Goal: Communication & Community: Share content

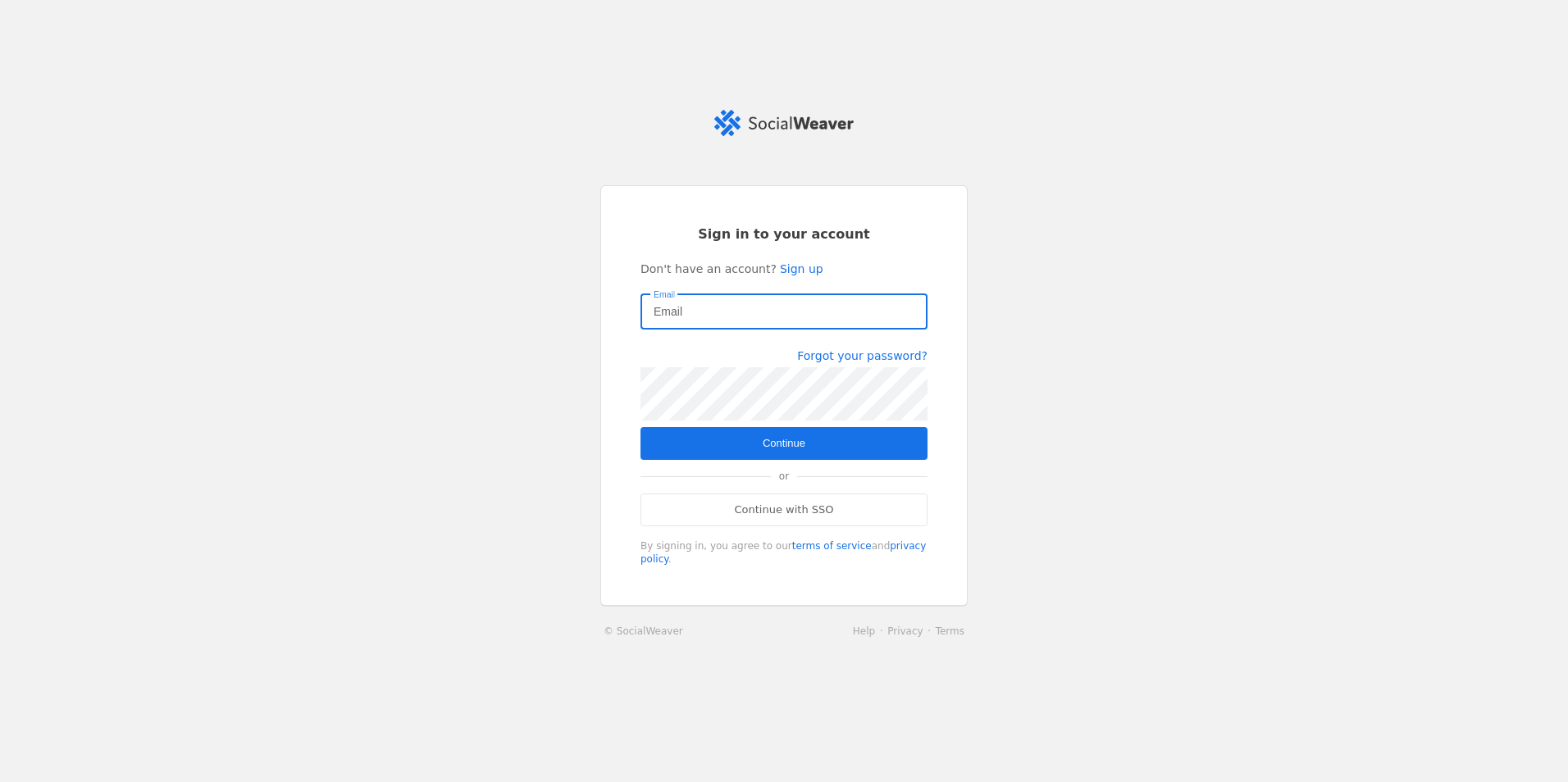
click at [766, 319] on input "Email" at bounding box center [784, 311] width 261 height 19
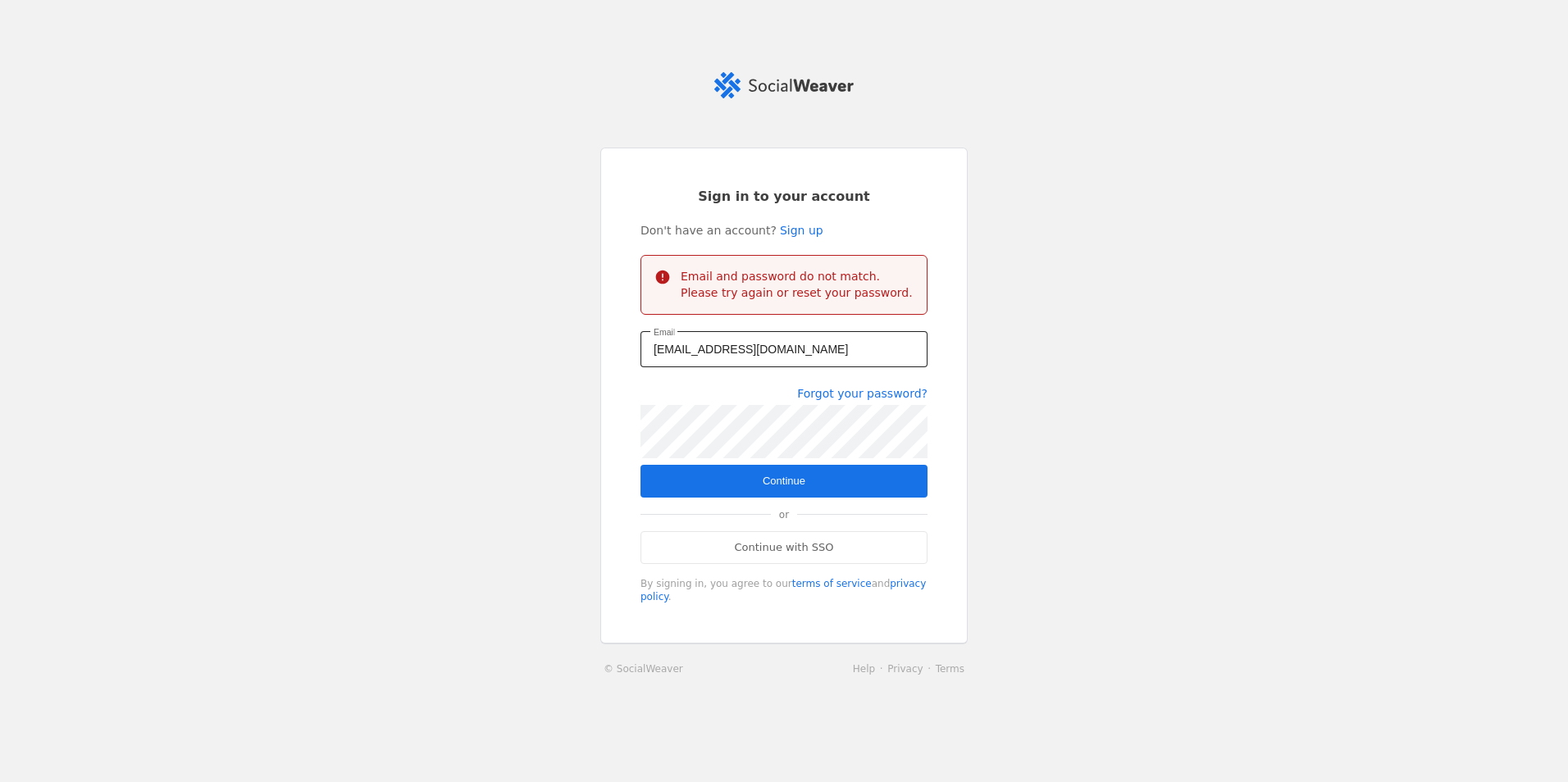
click at [761, 344] on div "cwatkins@itcfederal.com" at bounding box center [784, 349] width 261 height 36
click at [771, 367] on div "cwatkins@itcfederal.com" at bounding box center [784, 349] width 261 height 36
click at [764, 357] on input "cwatkins@itcfederal.com" at bounding box center [784, 349] width 261 height 19
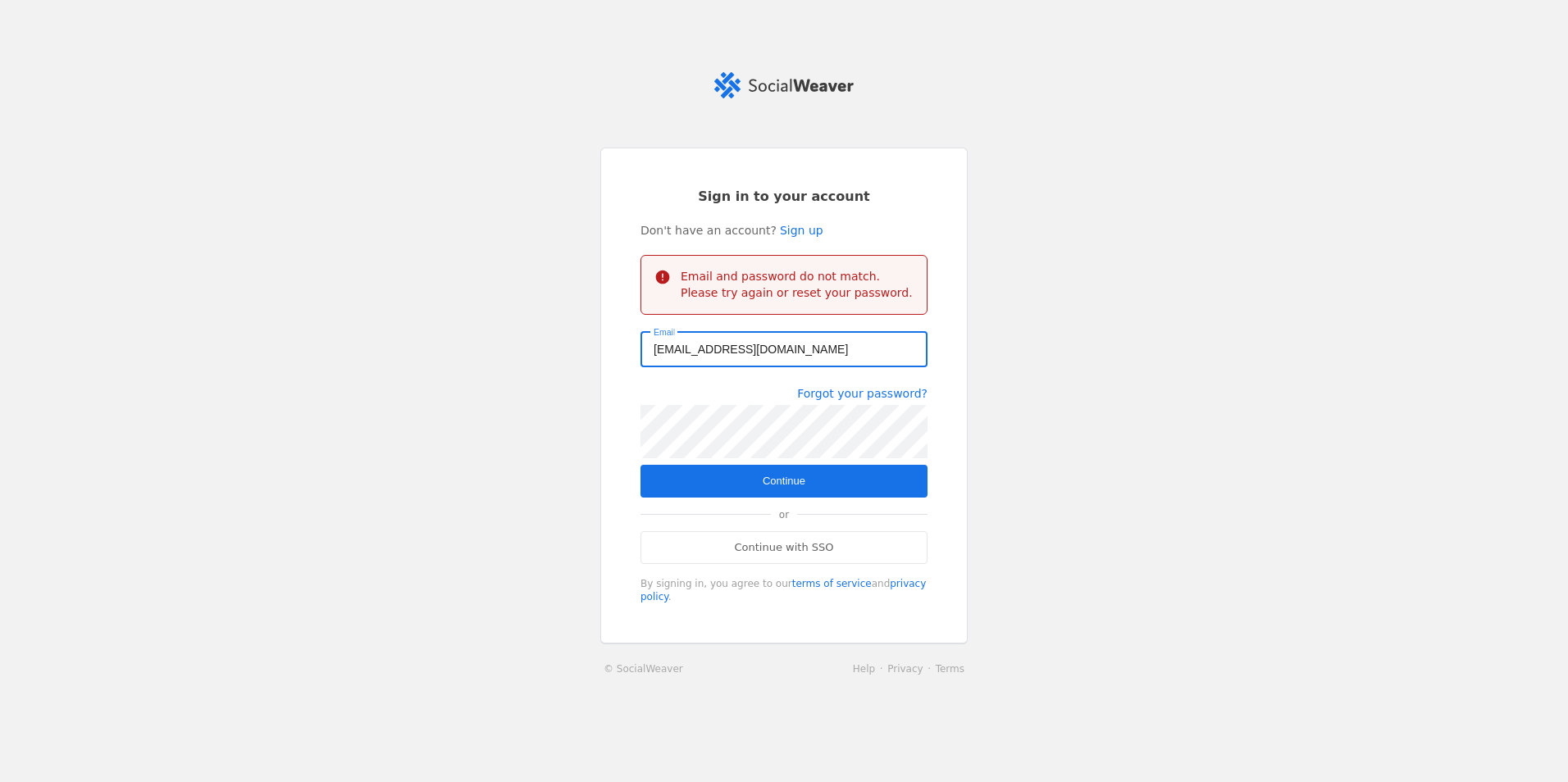
click at [764, 357] on input "cwatkins@itcfederal.com" at bounding box center [784, 349] width 261 height 19
type input "cwatkins@itcfederal.com"
click at [330, 391] on app-login "Sign in to your account Don't have an account? Sign up Email and password do no…" at bounding box center [784, 391] width 1568 height 638
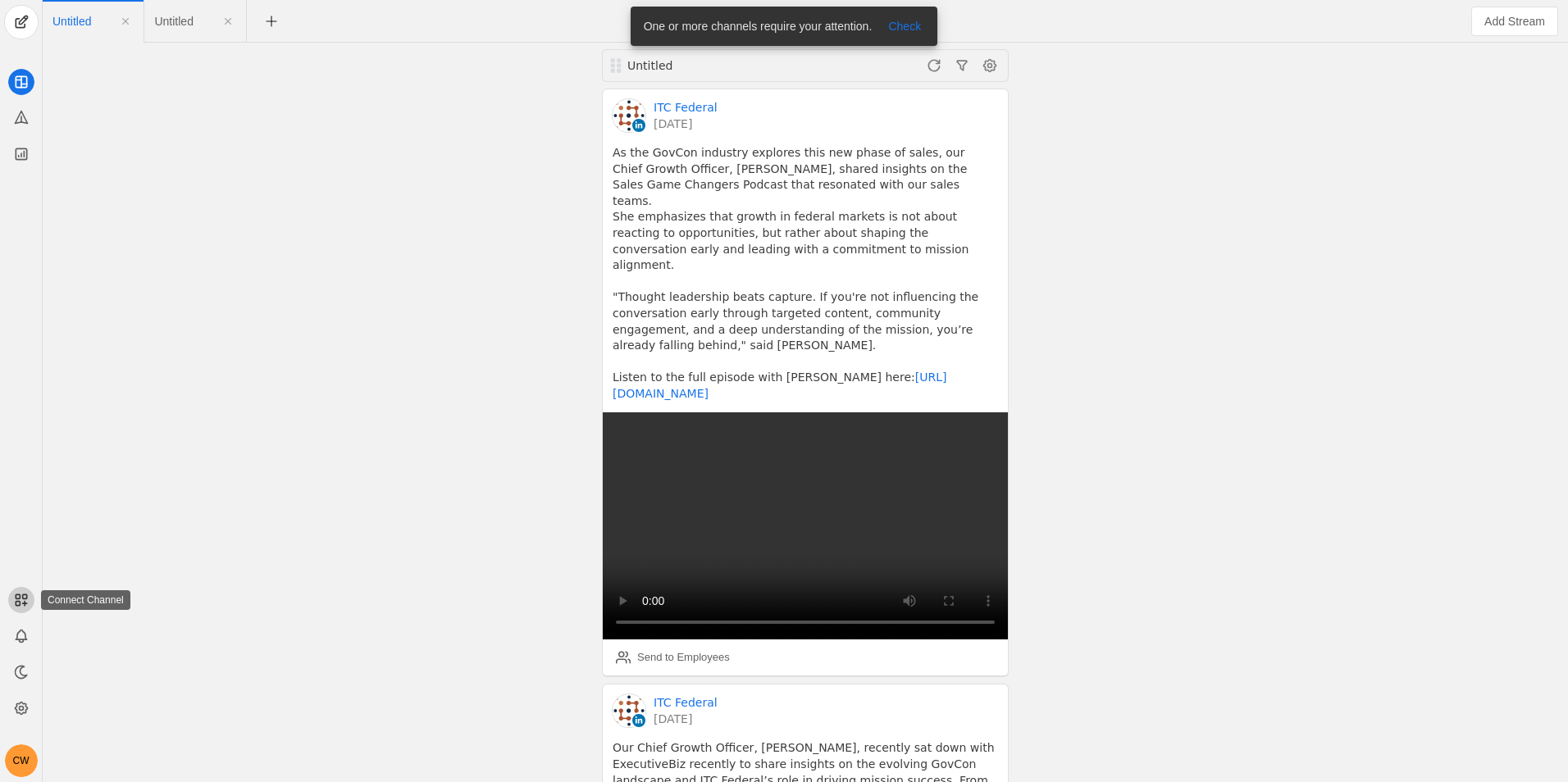
click at [16, 605] on rect at bounding box center [17, 603] width 4 height 4
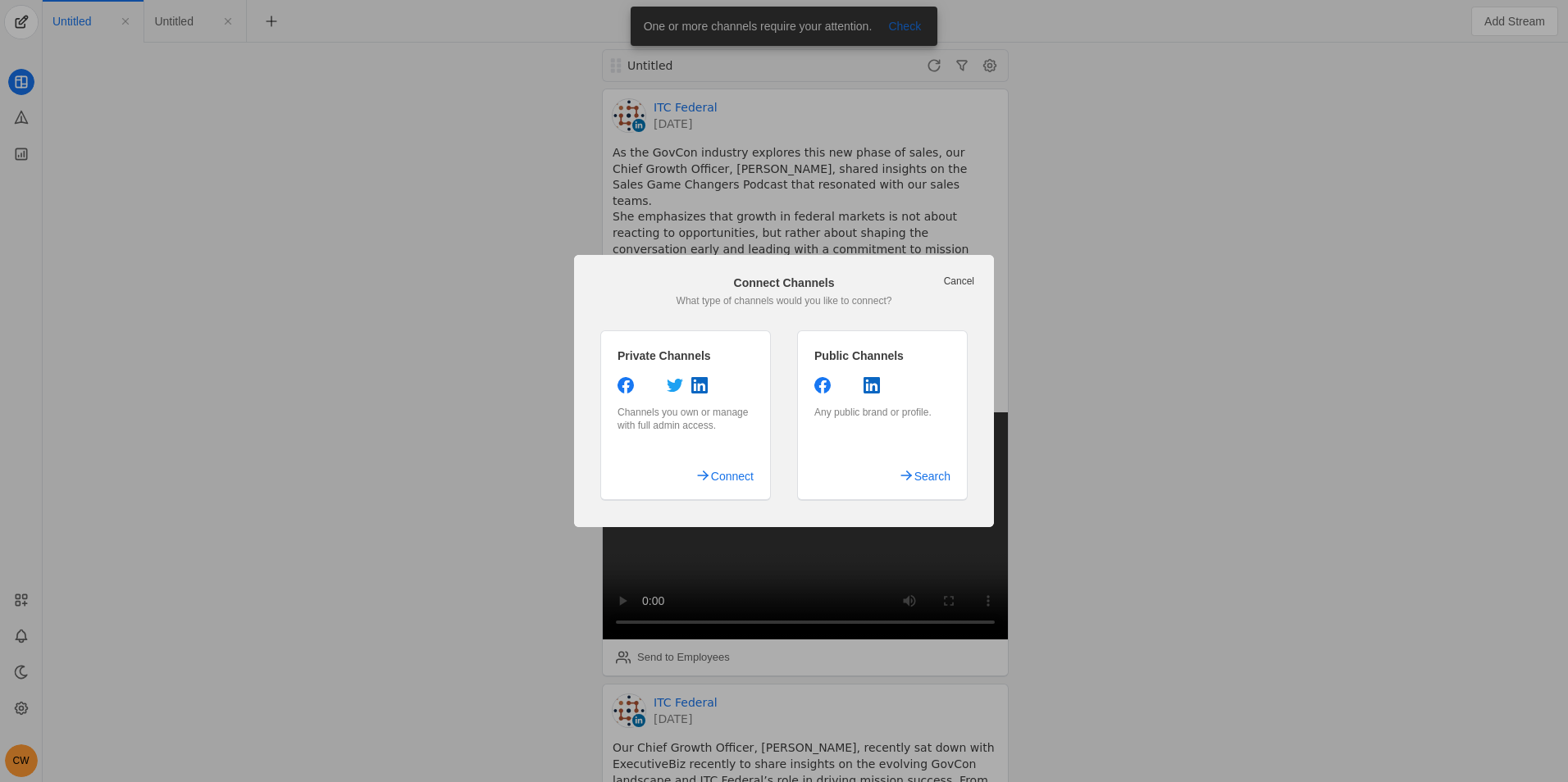
click at [973, 283] on link "Cancel" at bounding box center [959, 281] width 30 height 13
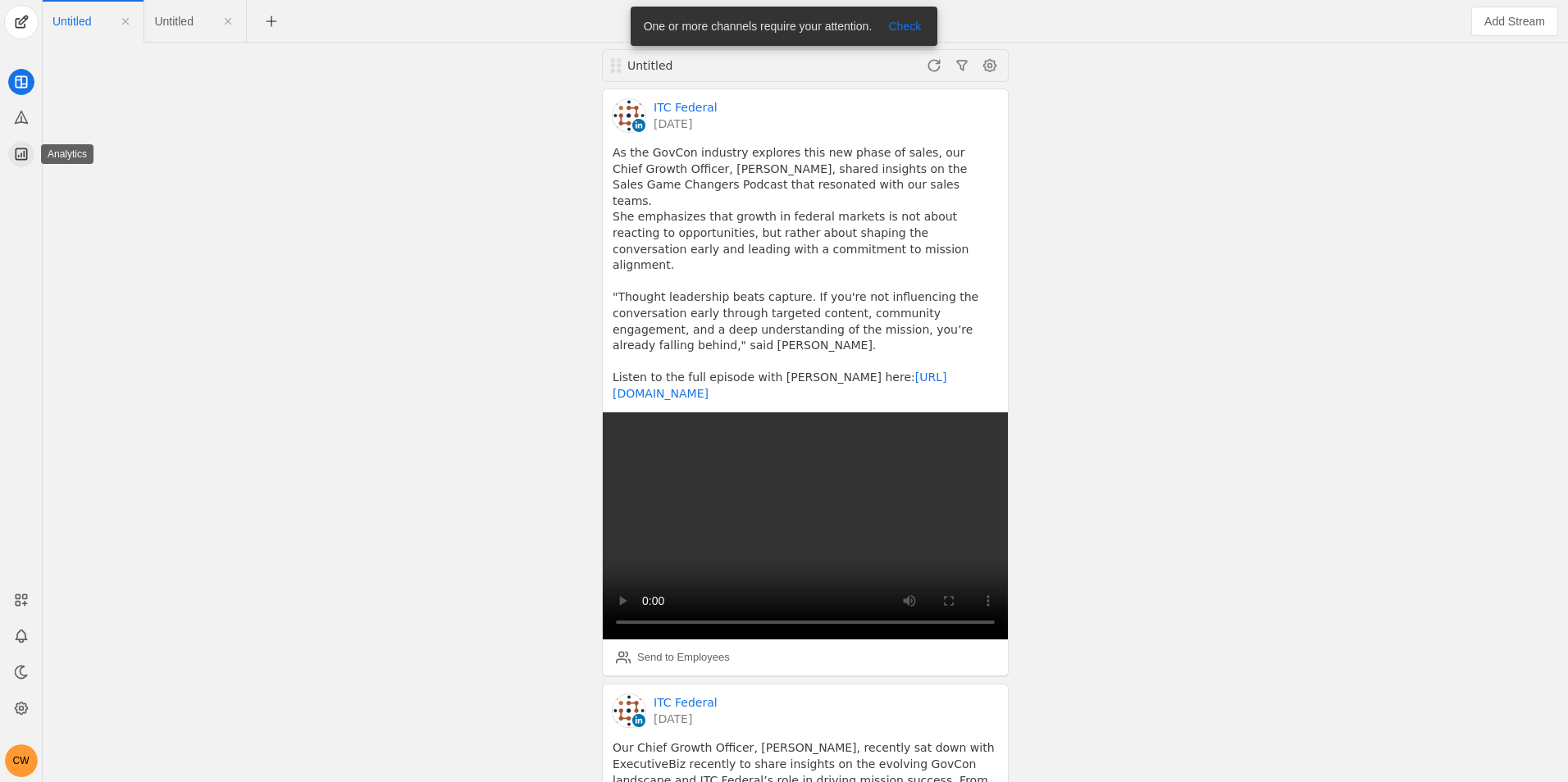
click at [11, 160] on app-icon at bounding box center [21, 154] width 27 height 27
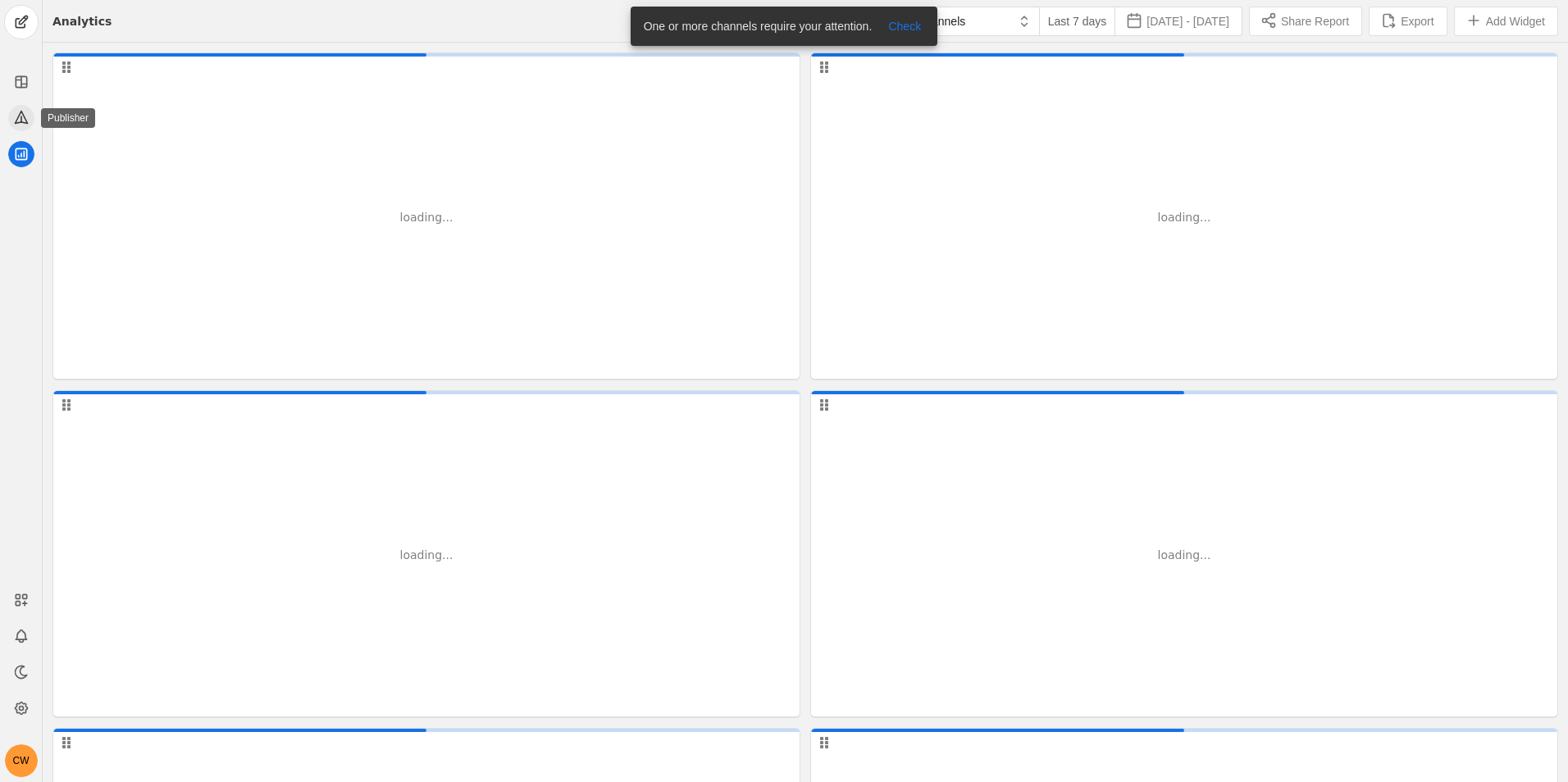
click at [24, 110] on icon at bounding box center [21, 117] width 16 height 16
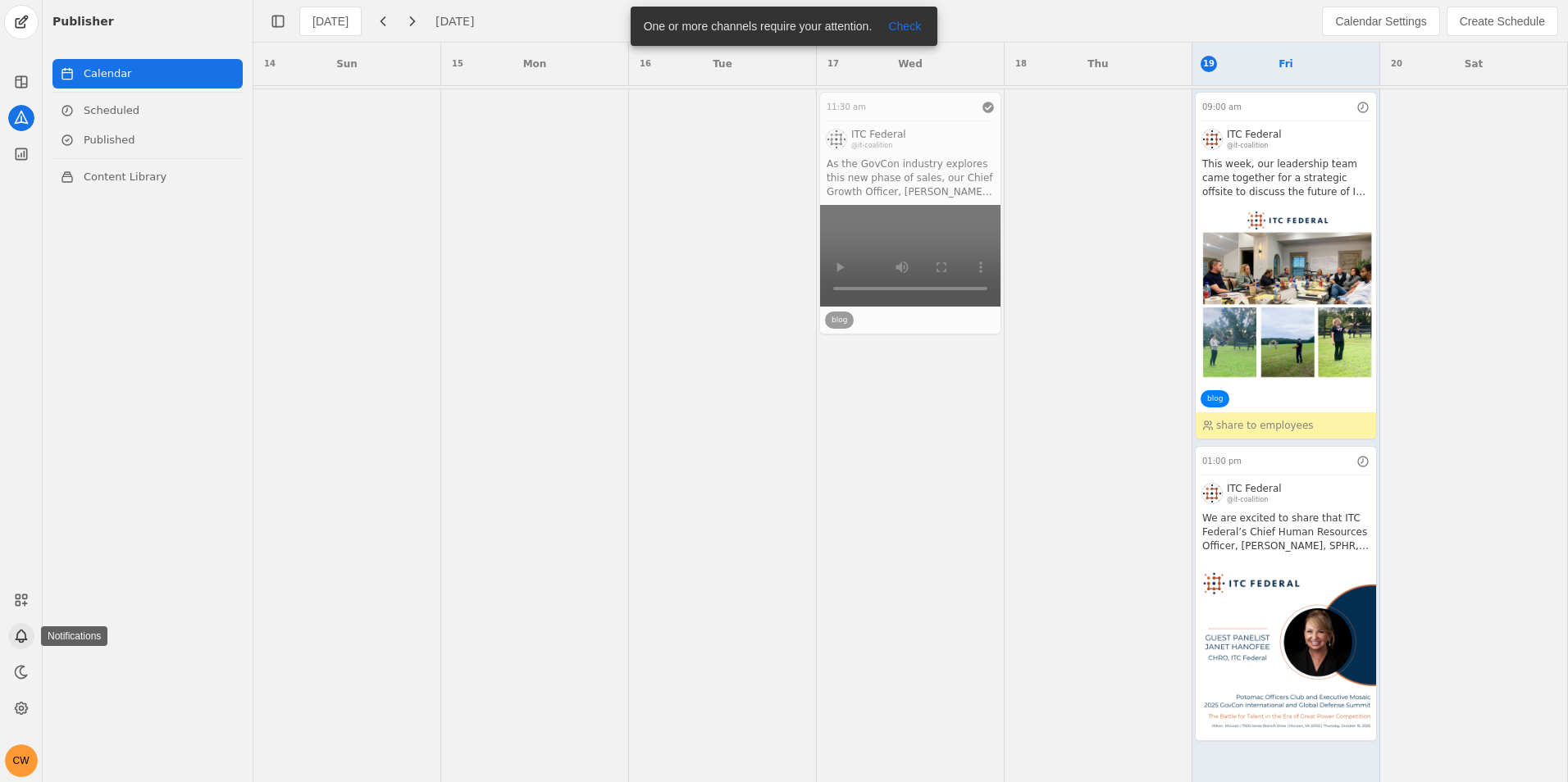
click at [21, 633] on icon at bounding box center [21, 636] width 16 height 16
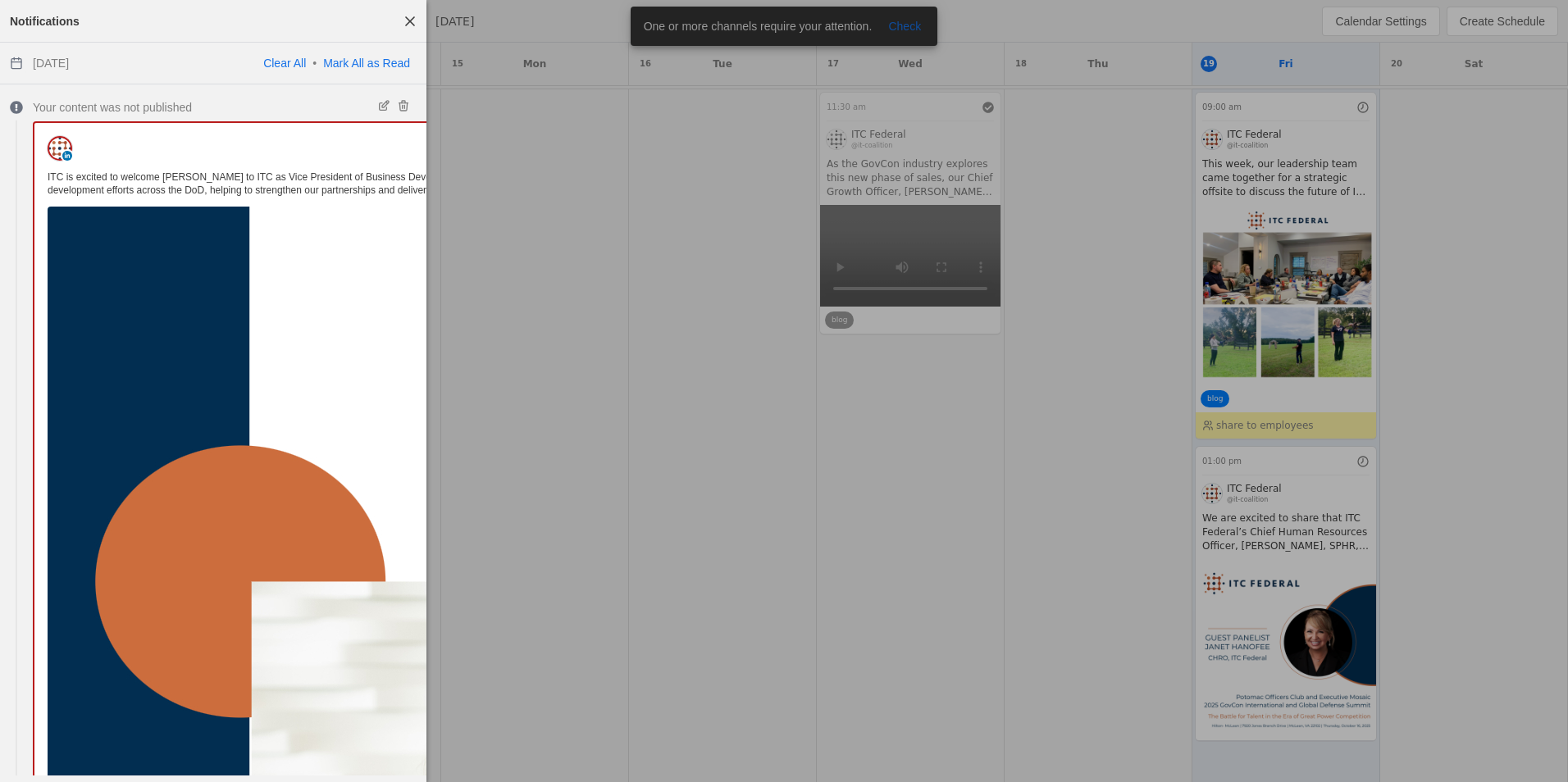
click at [1261, 646] on div at bounding box center [784, 391] width 1568 height 782
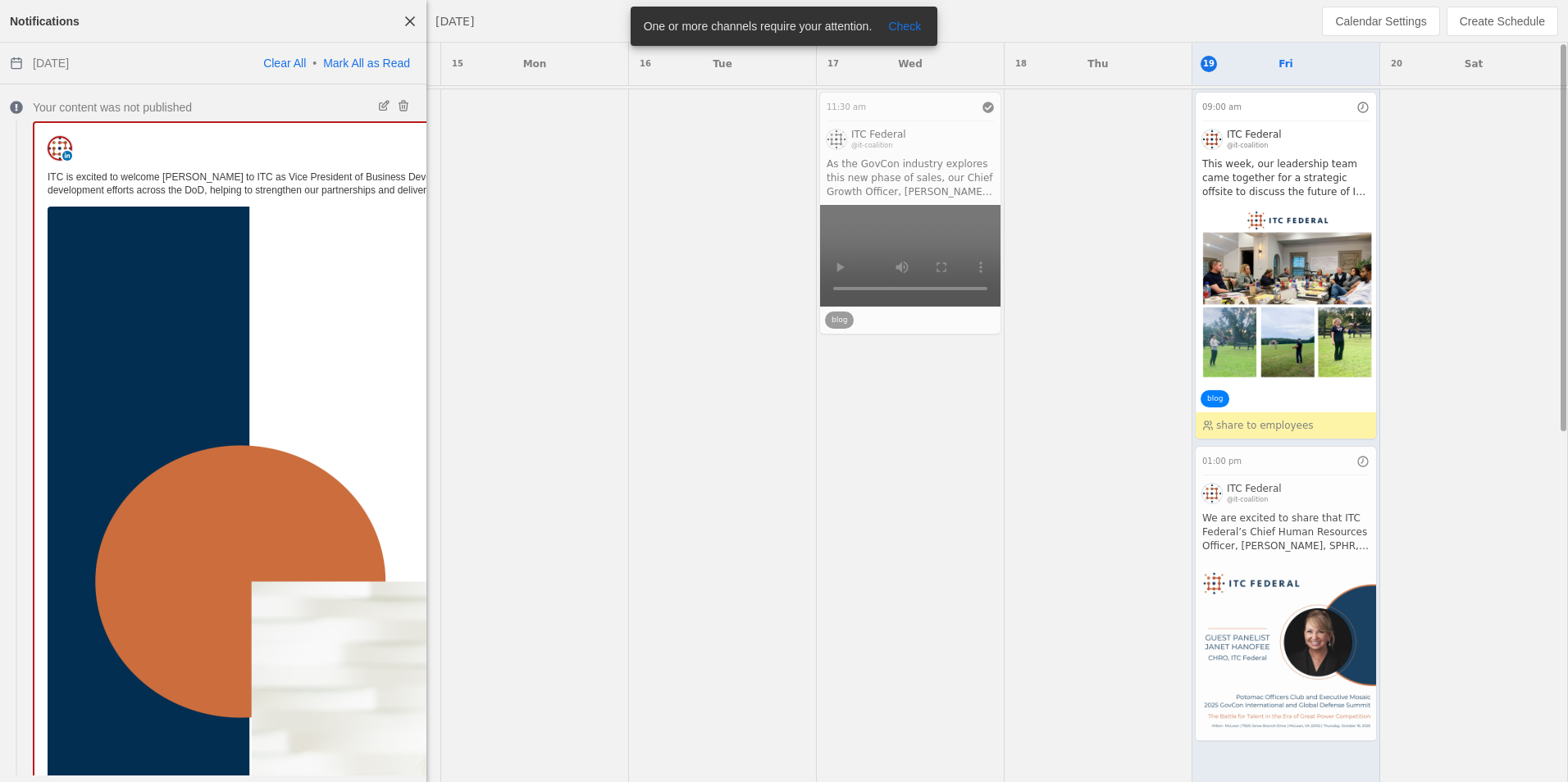
click at [1252, 649] on app-activity "01:00 pm ITC Federal @it-coalition We are excited to share that ITC Federal’s C…" at bounding box center [1286, 593] width 182 height 295
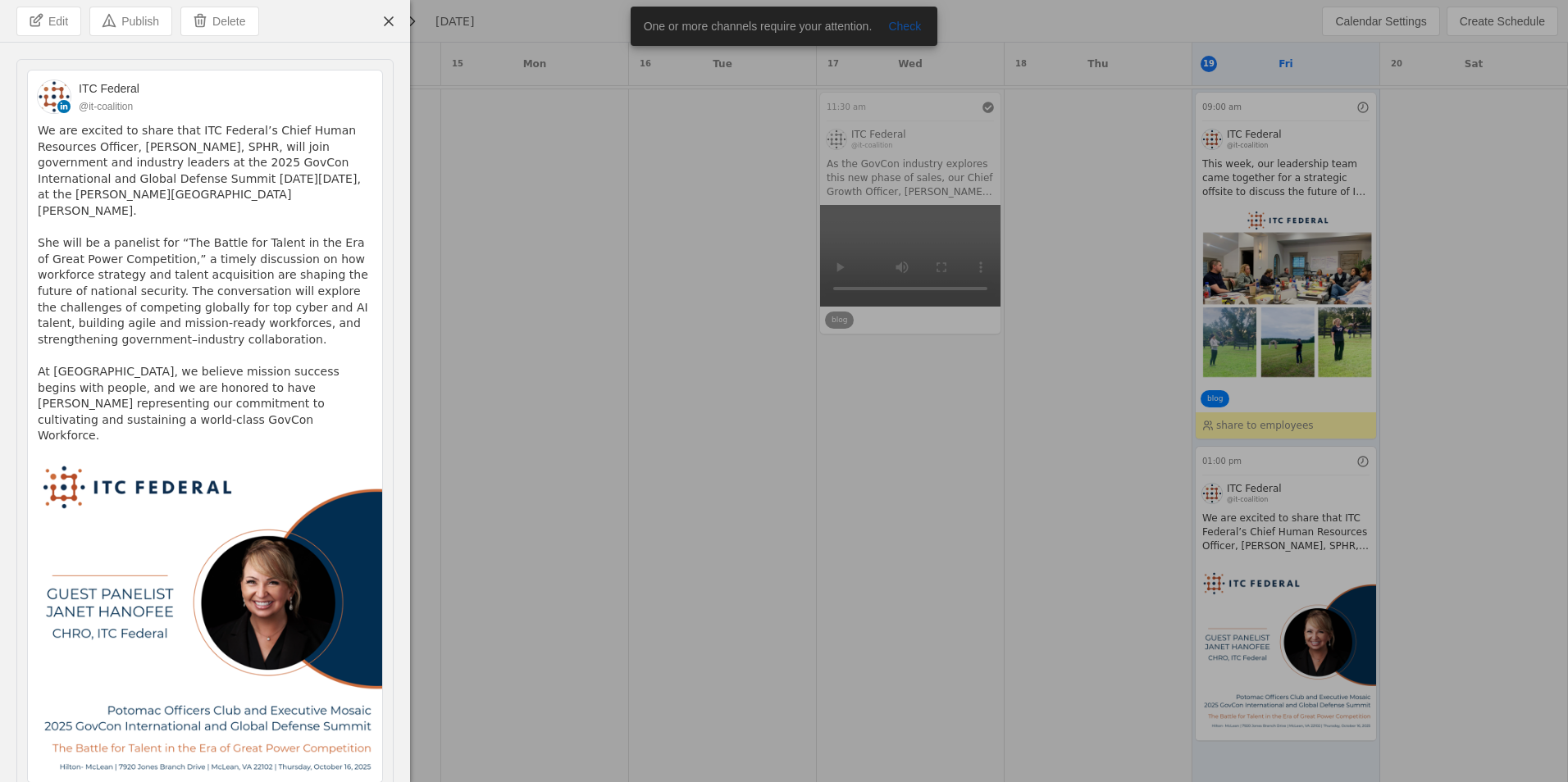
click at [157, 305] on pre "We are excited to share that ITC Federal’s Chief Human Resources Officer, Janet…" at bounding box center [204, 283] width 334 height 321
click at [51, 19] on span "Edit" at bounding box center [58, 21] width 19 height 16
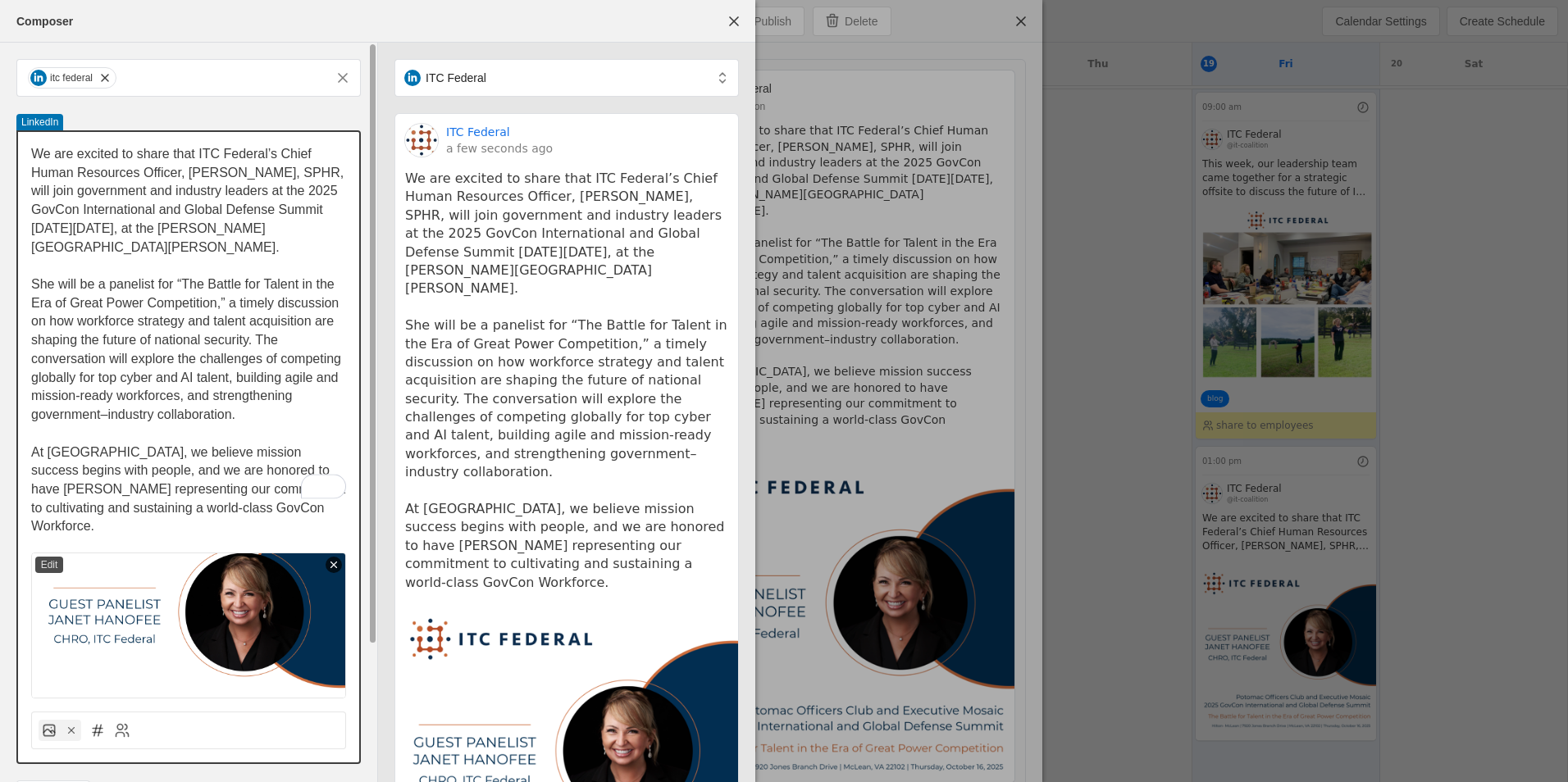
drag, startPoint x: 284, startPoint y: 485, endPoint x: 291, endPoint y: 490, distance: 8.6
click at [284, 486] on span "At ITC, we believe mission success begins with people, and we are honored to ha…" at bounding box center [190, 489] width 318 height 89
click at [291, 489] on p "At ITC, we believe mission success begins with people, and we are honored to ha…" at bounding box center [189, 490] width 315 height 93
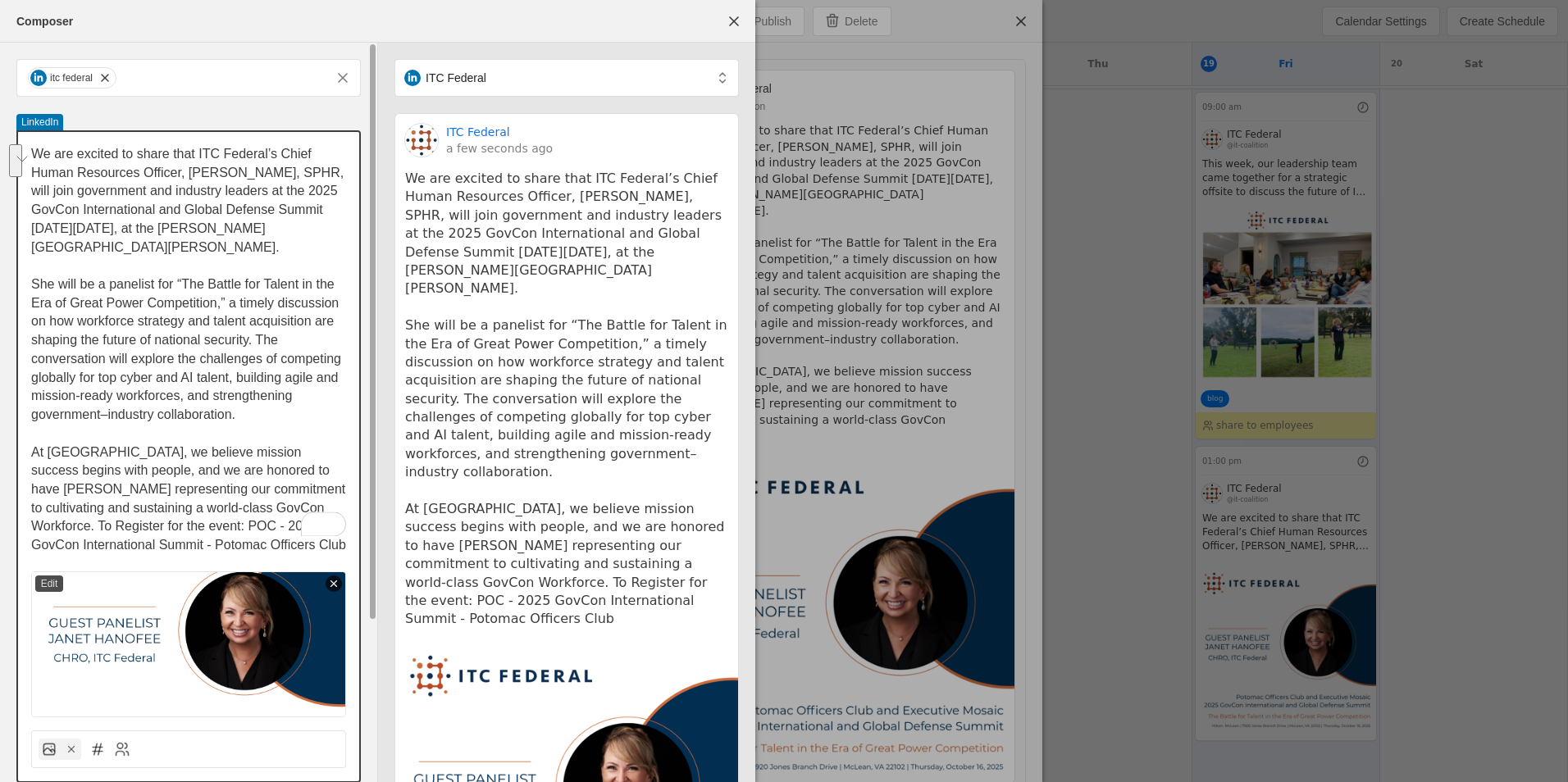
drag, startPoint x: 294, startPoint y: 522, endPoint x: 169, endPoint y: 510, distance: 125.6
click at [168, 510] on span "At ITC, we believe mission success begins with people, and we are honored to ha…" at bounding box center [190, 498] width 318 height 107
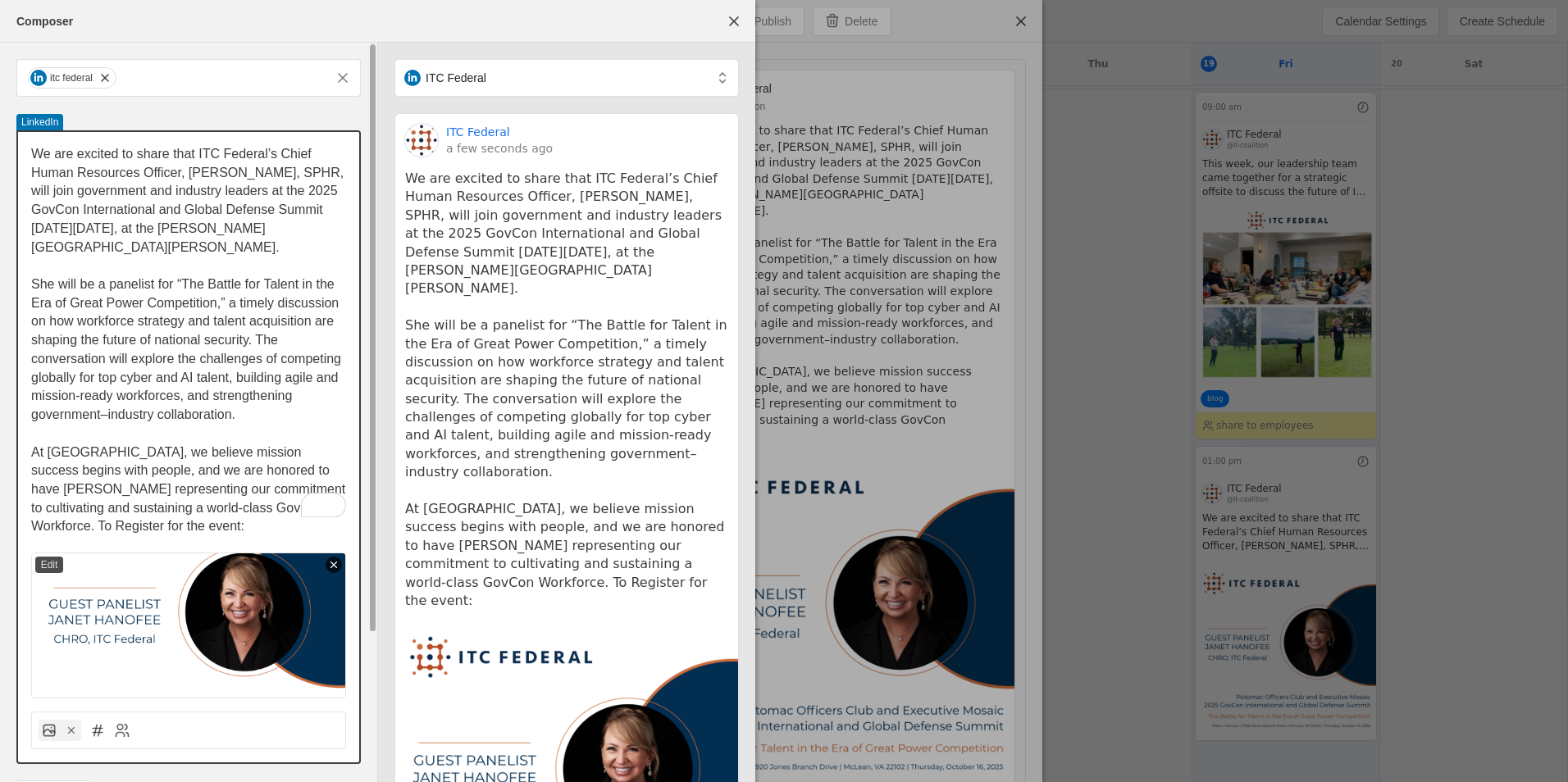
click at [210, 497] on p "At ITC, we believe mission success begins with people, and we are honored to ha…" at bounding box center [189, 490] width 315 height 93
click at [210, 506] on p "At ITC, we believe mission success begins with people, and we are honored to ha…" at bounding box center [189, 490] width 315 height 93
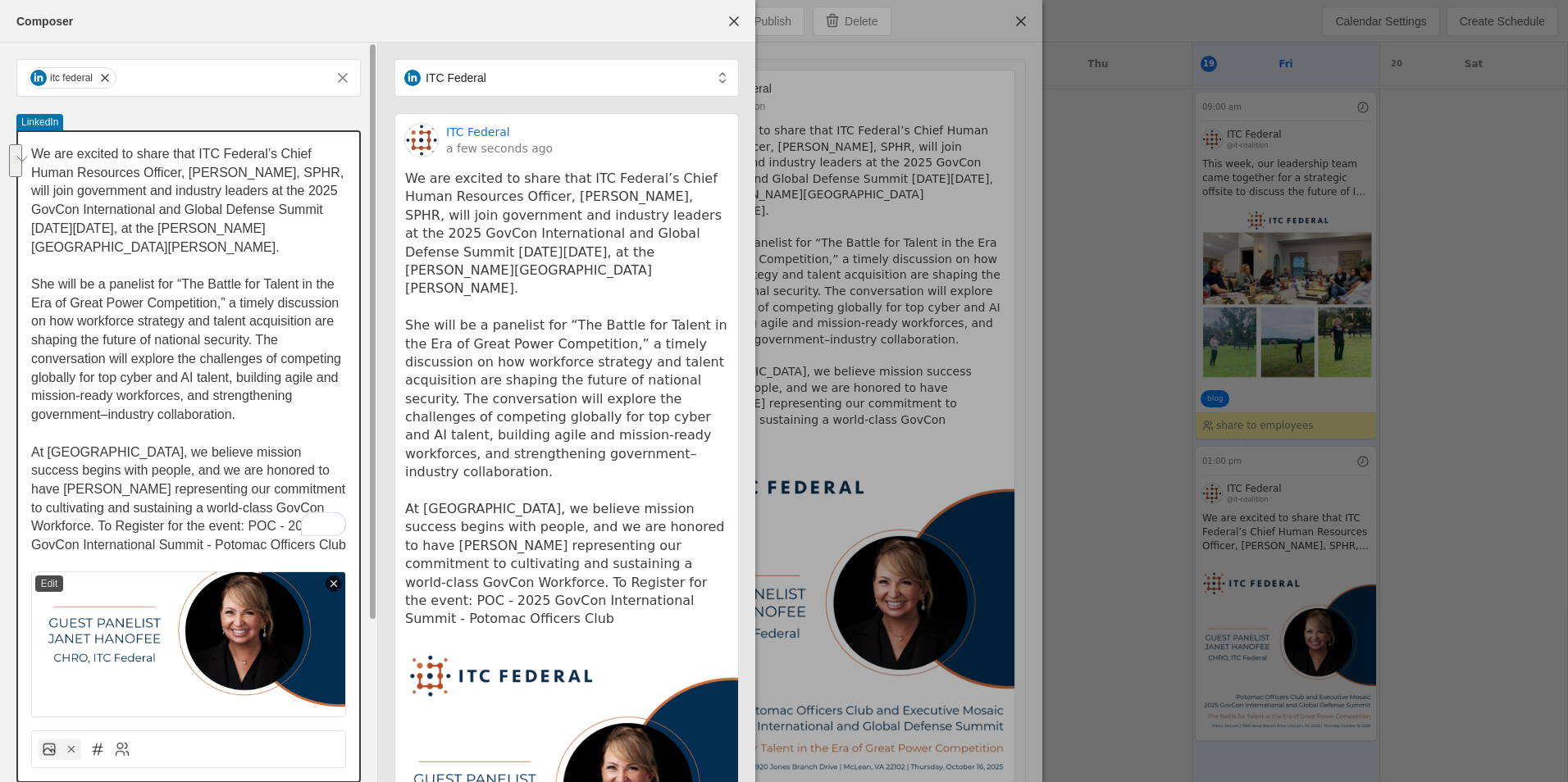
drag, startPoint x: 166, startPoint y: 508, endPoint x: 305, endPoint y: 533, distance: 141.2
click at [305, 533] on div "We are excited to share that ITC Federal’s Chief Human Resources Officer, Janet…" at bounding box center [189, 351] width 315 height 410
drag, startPoint x: 120, startPoint y: 477, endPoint x: 140, endPoint y: 484, distance: 21.2
click at [119, 479] on p "At ITC, we believe mission success begins with people, and we are honored to ha…" at bounding box center [189, 499] width 315 height 112
drag, startPoint x: 169, startPoint y: 509, endPoint x: 288, endPoint y: 531, distance: 121.0
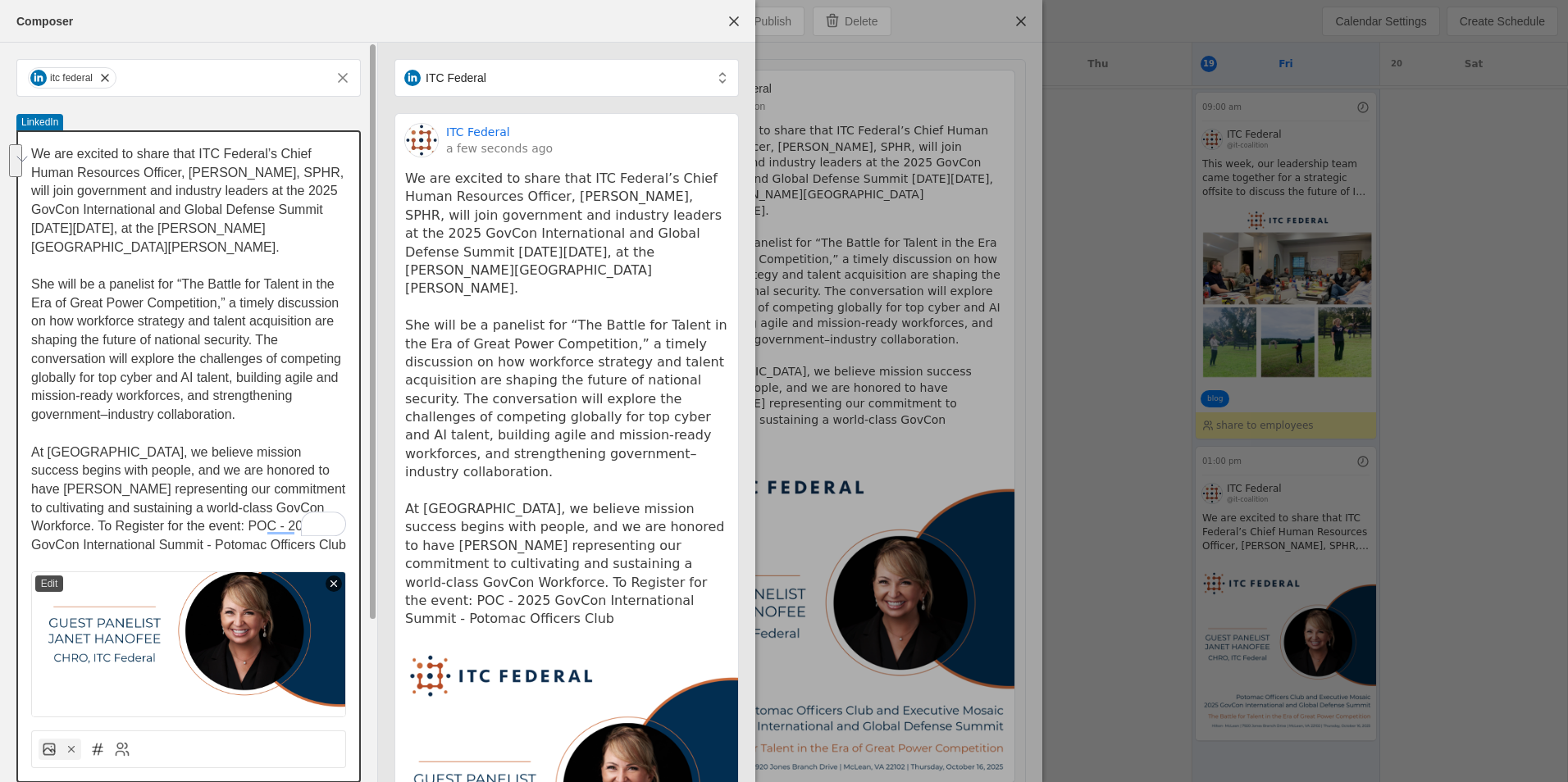
click at [287, 531] on span "At ITC, we believe mission success begins with people, and we are honored to ha…" at bounding box center [190, 498] width 318 height 107
click at [288, 531] on span "At ITC, we believe mission success begins with people, and we are honored to ha…" at bounding box center [190, 498] width 318 height 107
drag, startPoint x: 292, startPoint y: 526, endPoint x: 162, endPoint y: 504, distance: 131.8
click at [162, 504] on span "At ITC, we believe mission success begins with people, and we are honored to ha…" at bounding box center [190, 498] width 318 height 107
drag, startPoint x: 178, startPoint y: 515, endPoint x: 165, endPoint y: 514, distance: 13.0
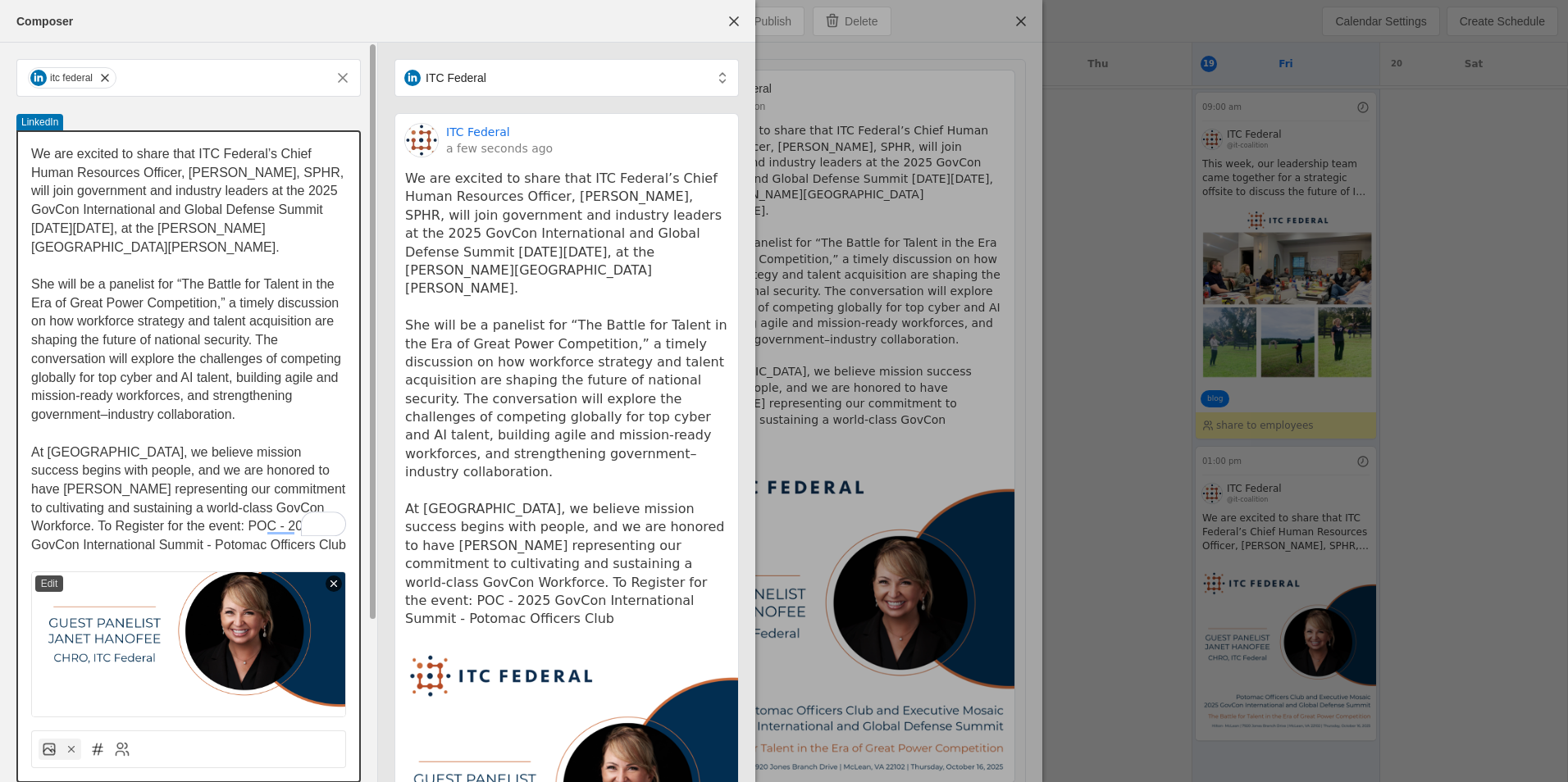
click at [177, 515] on p "At ITC, we believe mission success begins with people, and we are honored to ha…" at bounding box center [189, 499] width 315 height 112
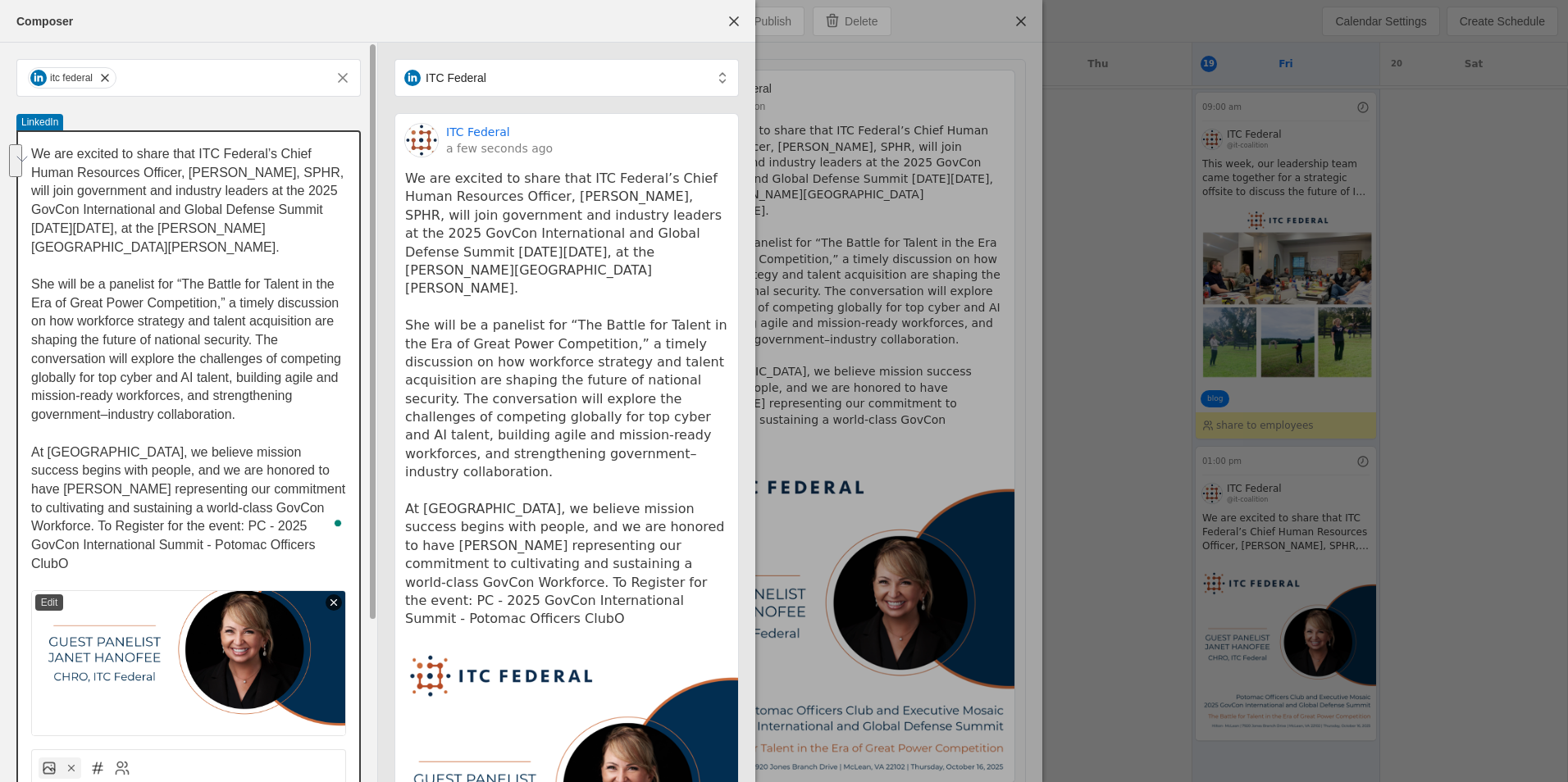
drag, startPoint x: 166, startPoint y: 505, endPoint x: 282, endPoint y: 523, distance: 117.4
click at [317, 524] on p "At ITC, we believe mission success begins with people, and we are honored to ha…" at bounding box center [189, 508] width 315 height 130
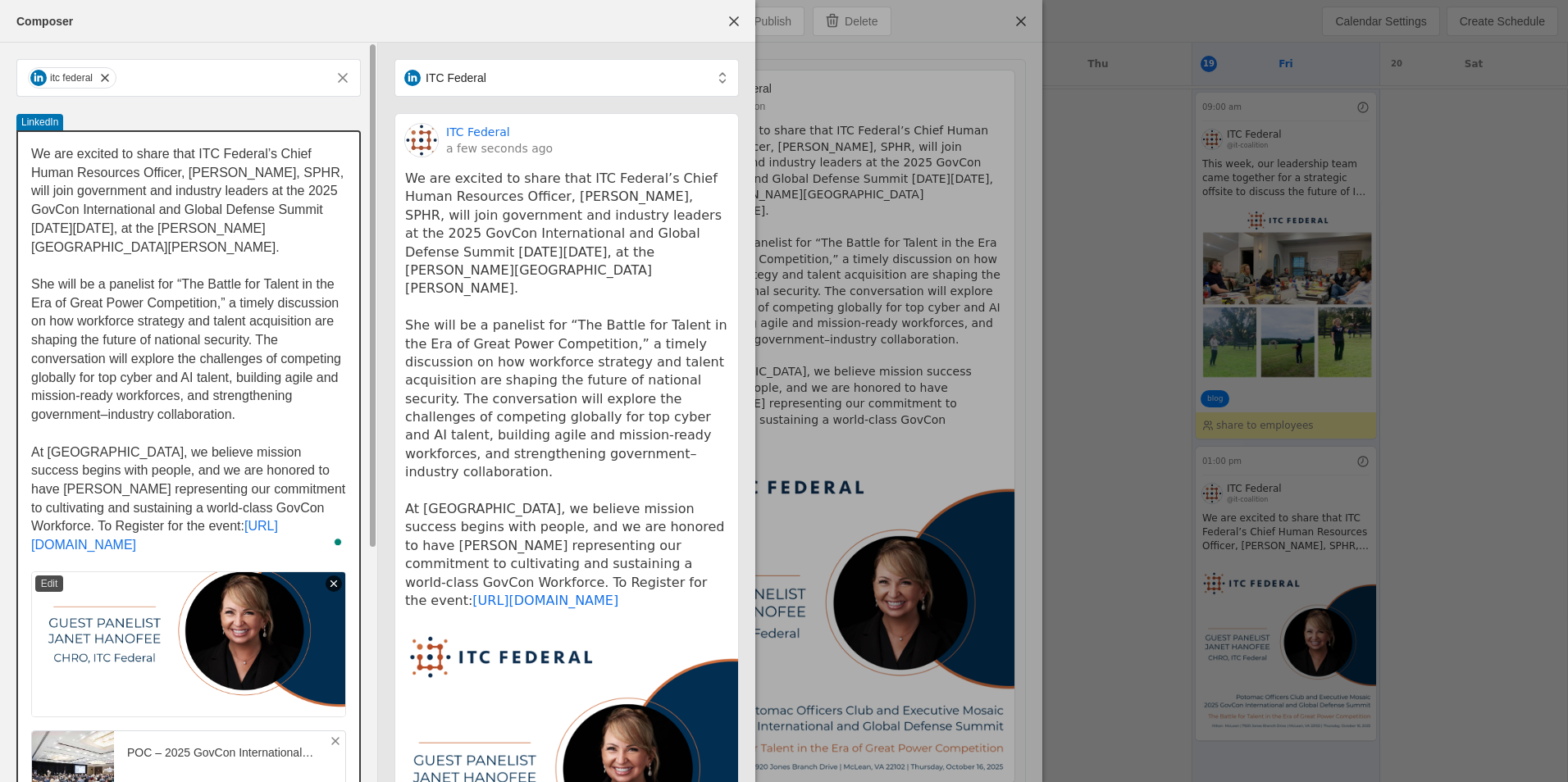
click at [228, 505] on p "At ITC, we believe mission success begins with people, and we are honored to ha…" at bounding box center [189, 499] width 315 height 112
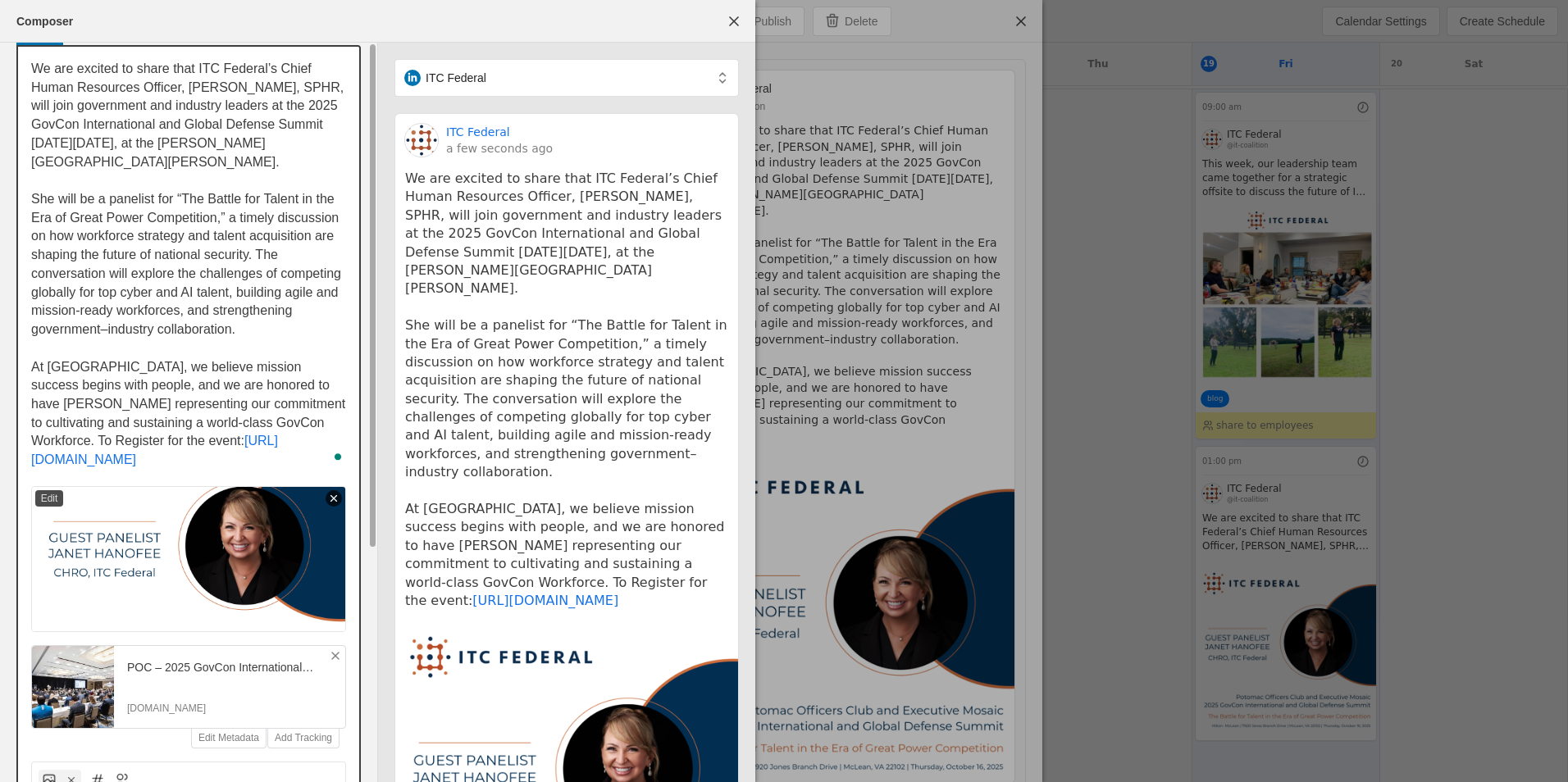
scroll to position [164, 0]
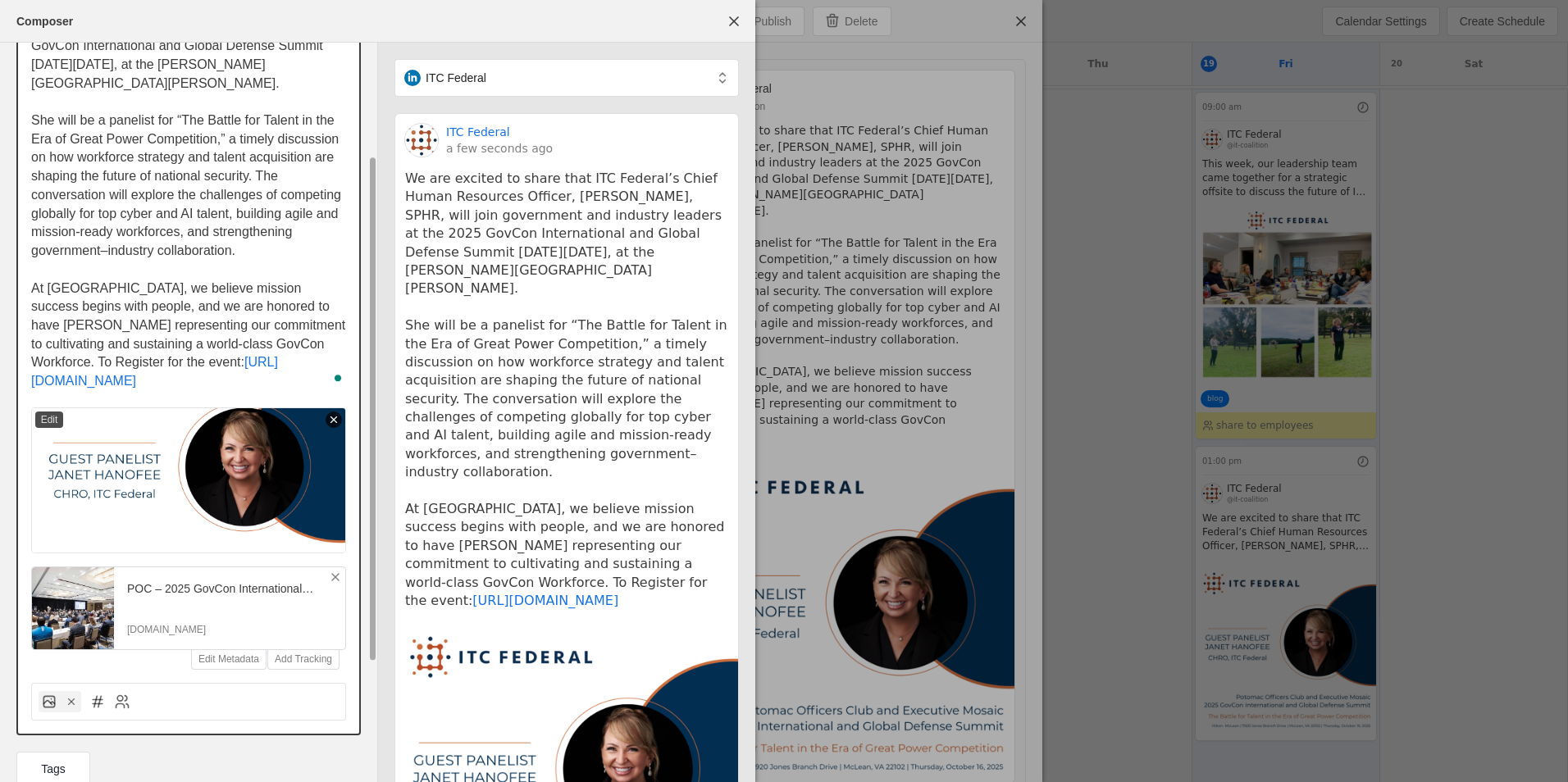
click at [336, 576] on icon at bounding box center [335, 577] width 13 height 13
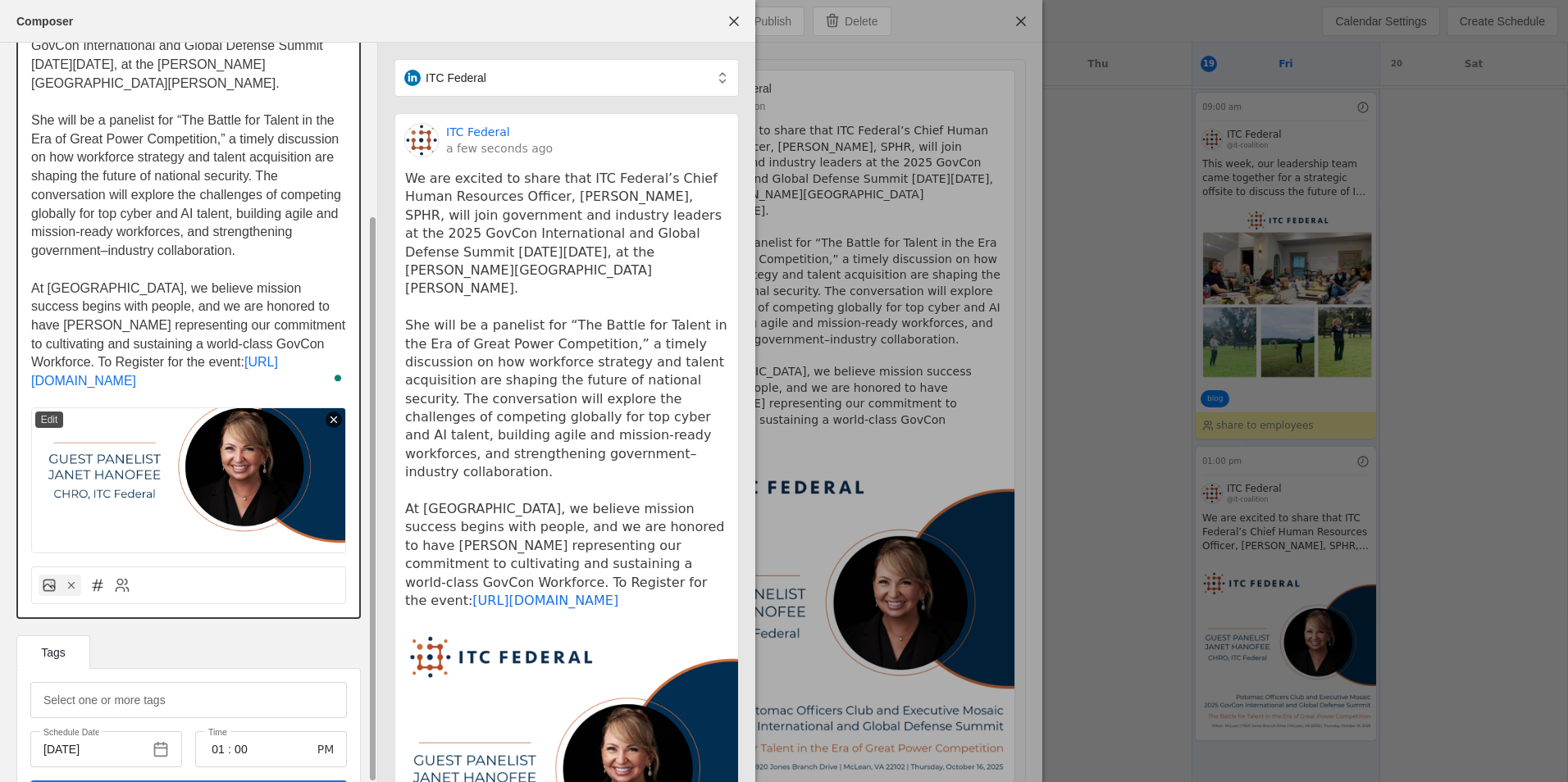
click at [47, 345] on span "At ITC, we believe mission success begins with people, and we are honored to ha…" at bounding box center [190, 325] width 318 height 89
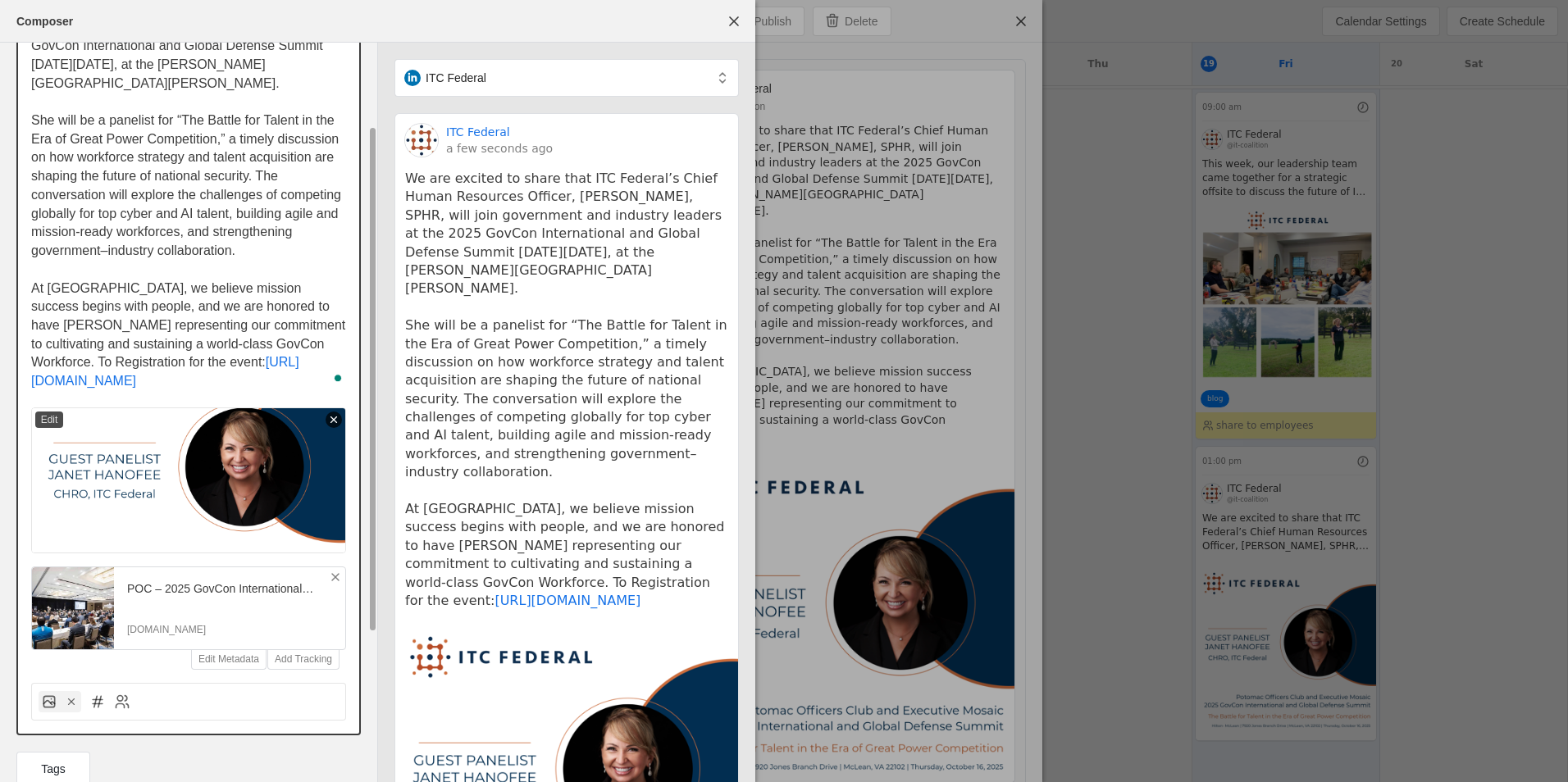
click at [336, 573] on icon at bounding box center [335, 577] width 13 height 13
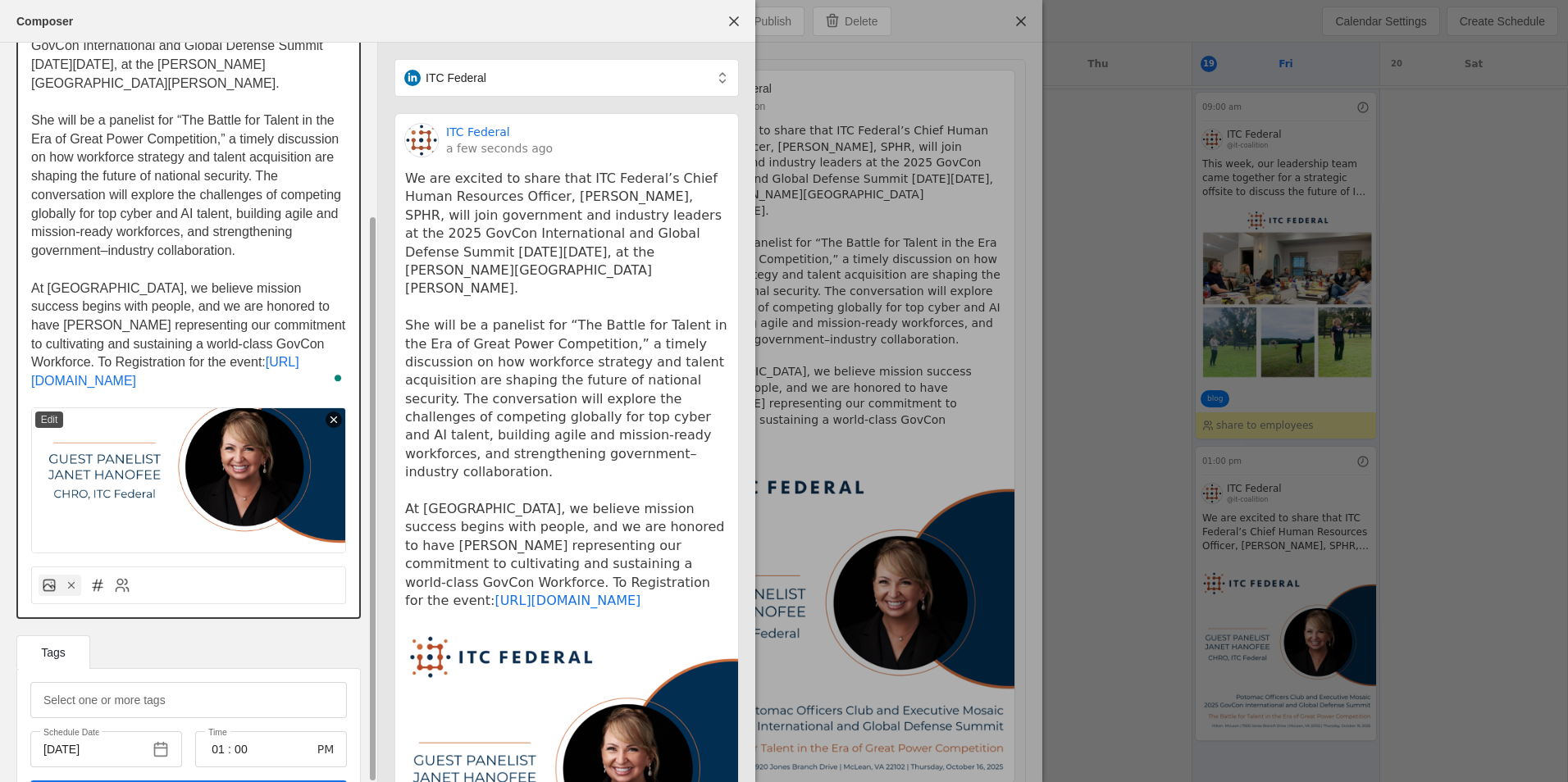
click at [80, 340] on span "At ITC, we believe mission success begins with people, and we are honored to ha…" at bounding box center [190, 325] width 318 height 89
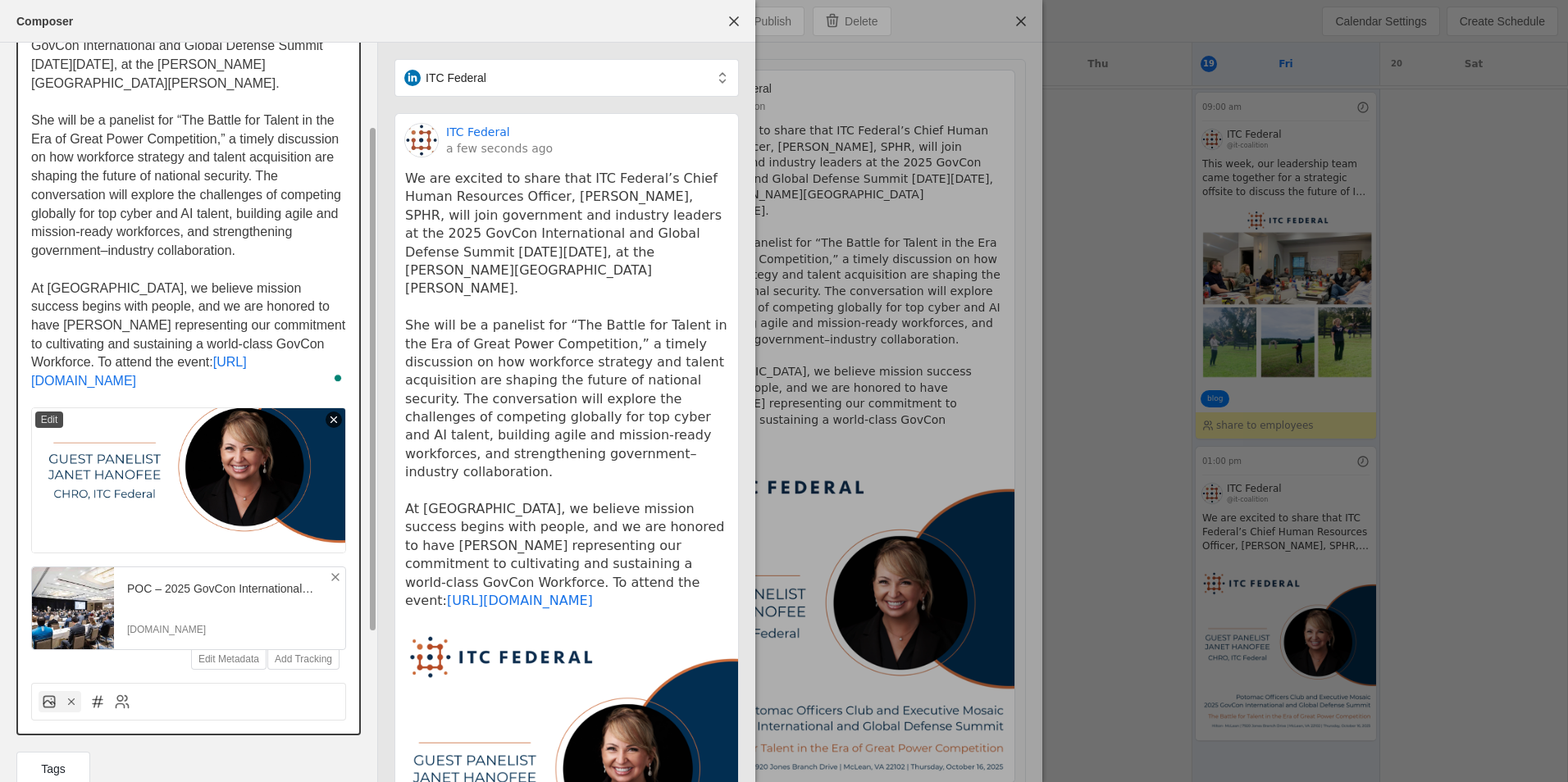
click at [289, 327] on span "At ITC, we believe mission success begins with people, and we are honored to ha…" at bounding box center [190, 325] width 318 height 89
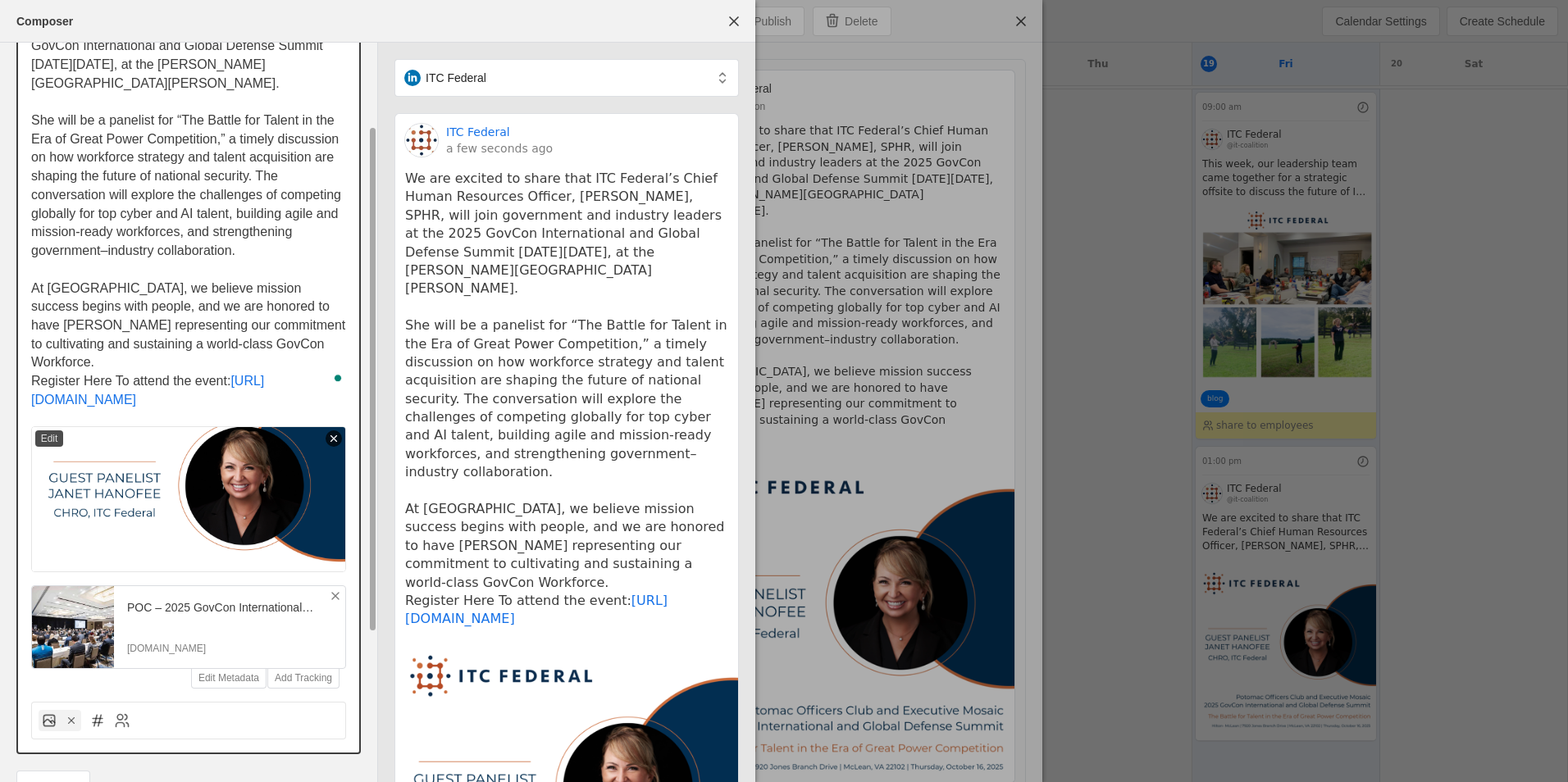
click at [339, 590] on icon at bounding box center [335, 596] width 13 height 13
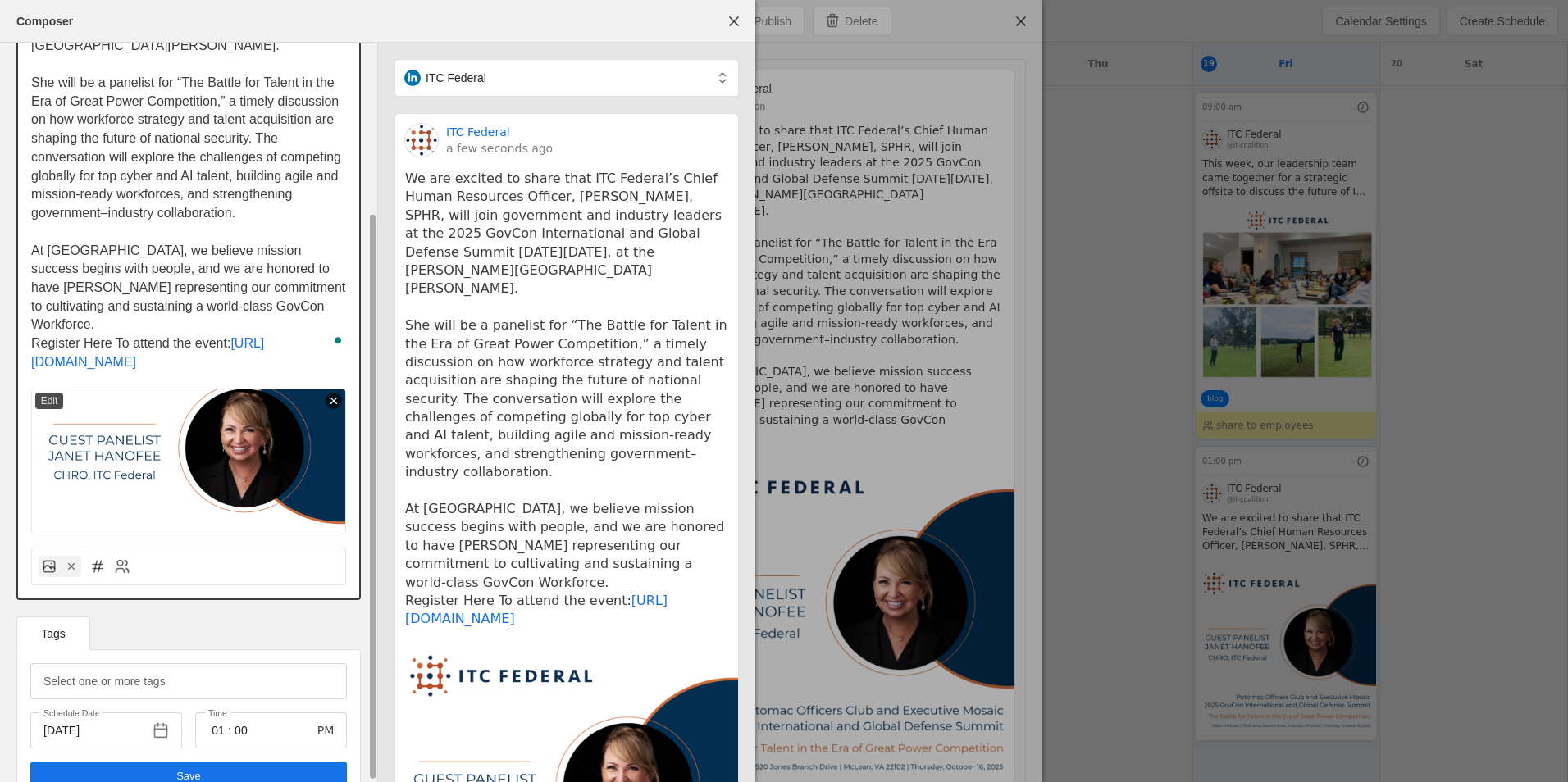
scroll to position [222, 0]
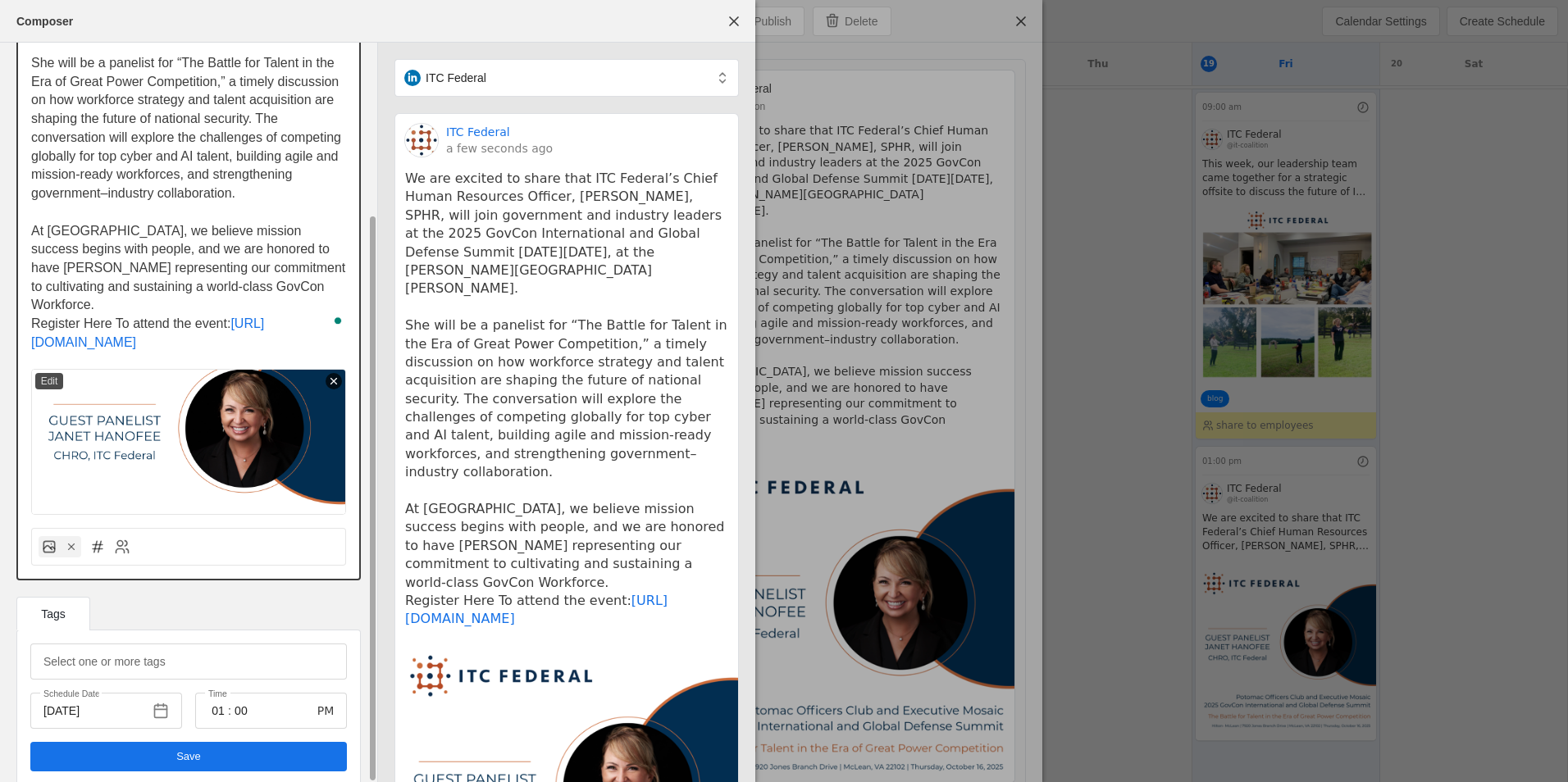
click at [235, 742] on span "undefined" at bounding box center [189, 756] width 317 height 29
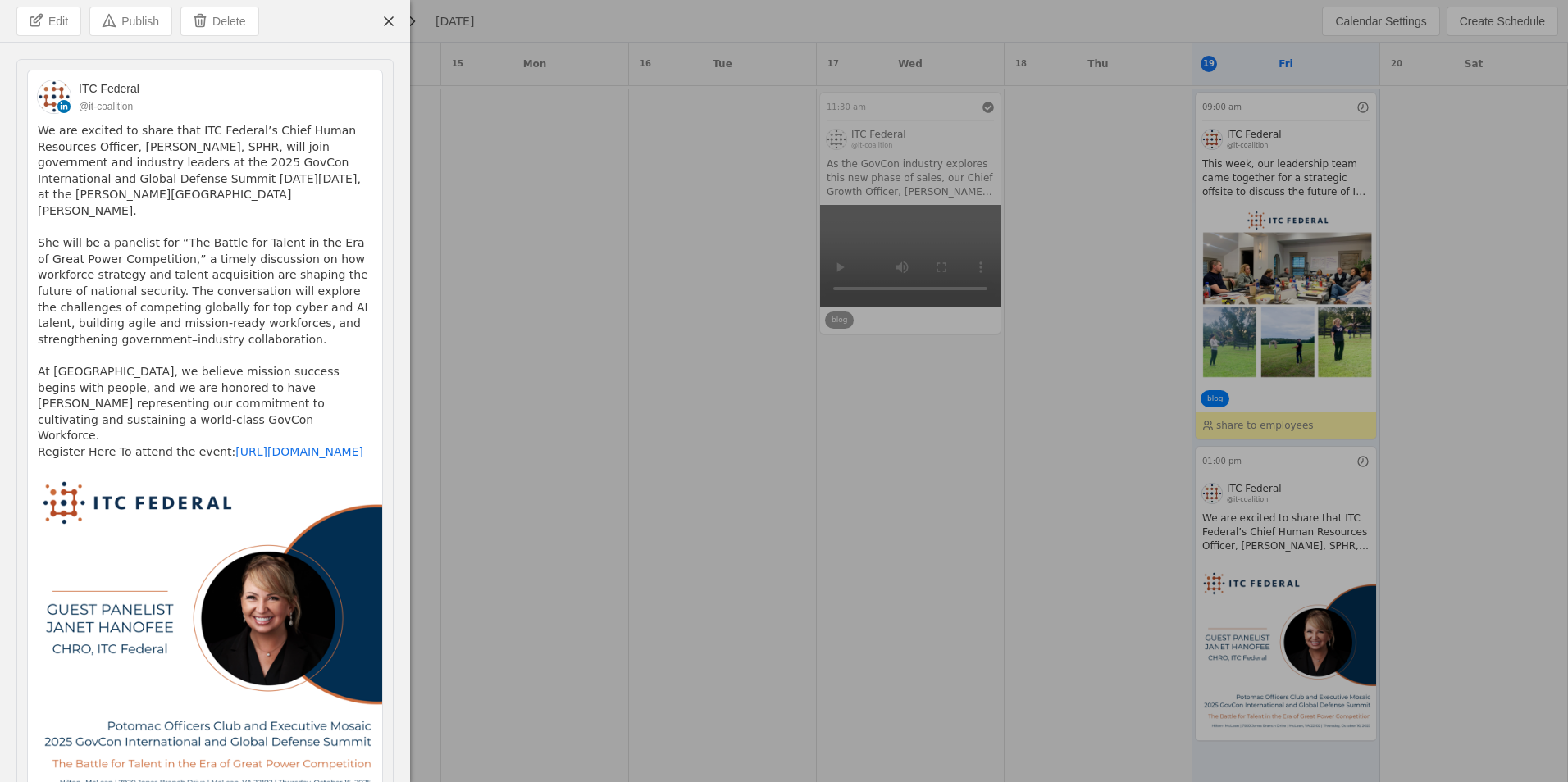
click at [729, 567] on div at bounding box center [784, 391] width 1568 height 782
click at [396, 20] on span "undefined" at bounding box center [388, 21] width 29 height 29
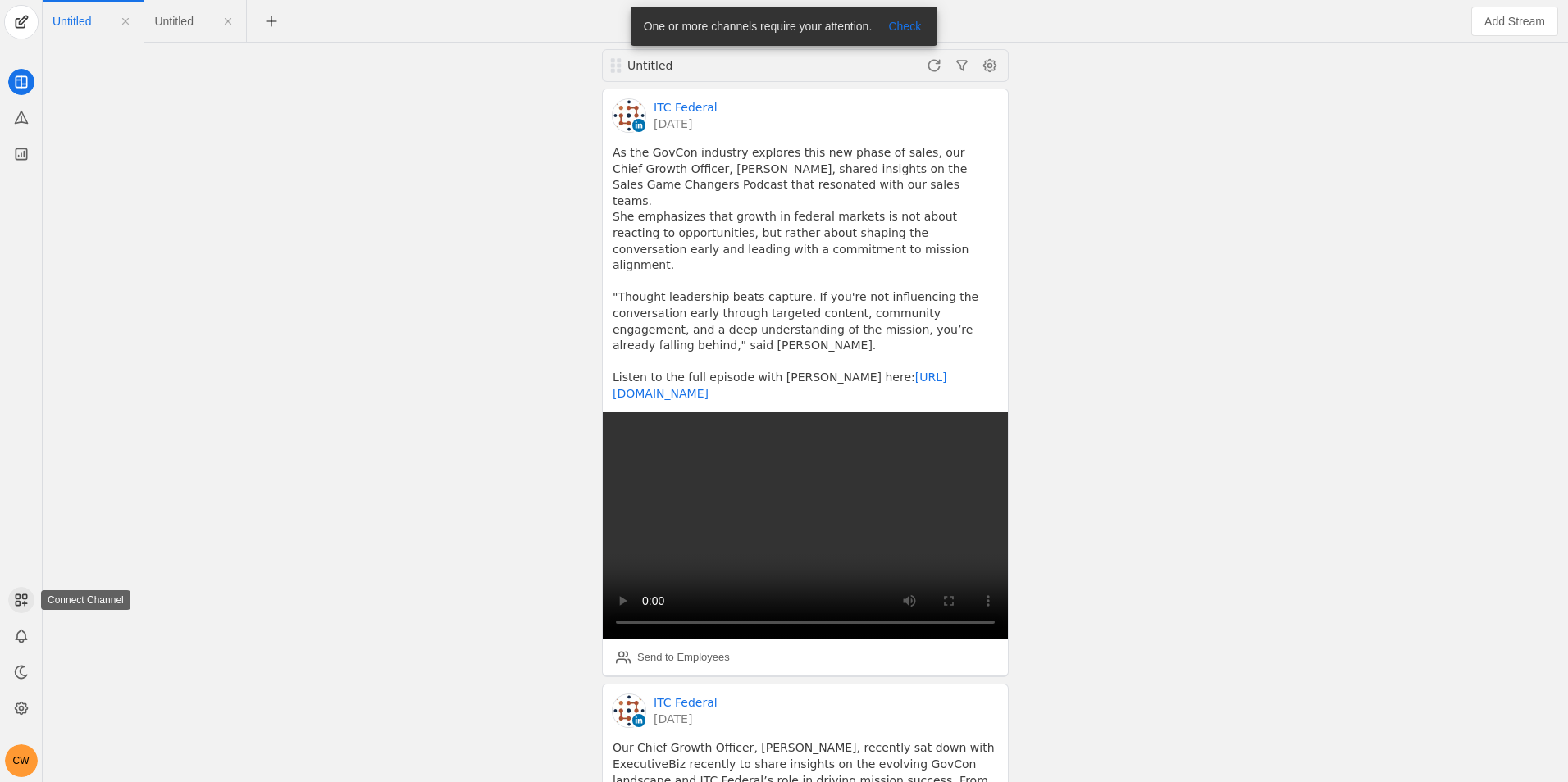
click at [21, 588] on app-icon at bounding box center [21, 600] width 27 height 27
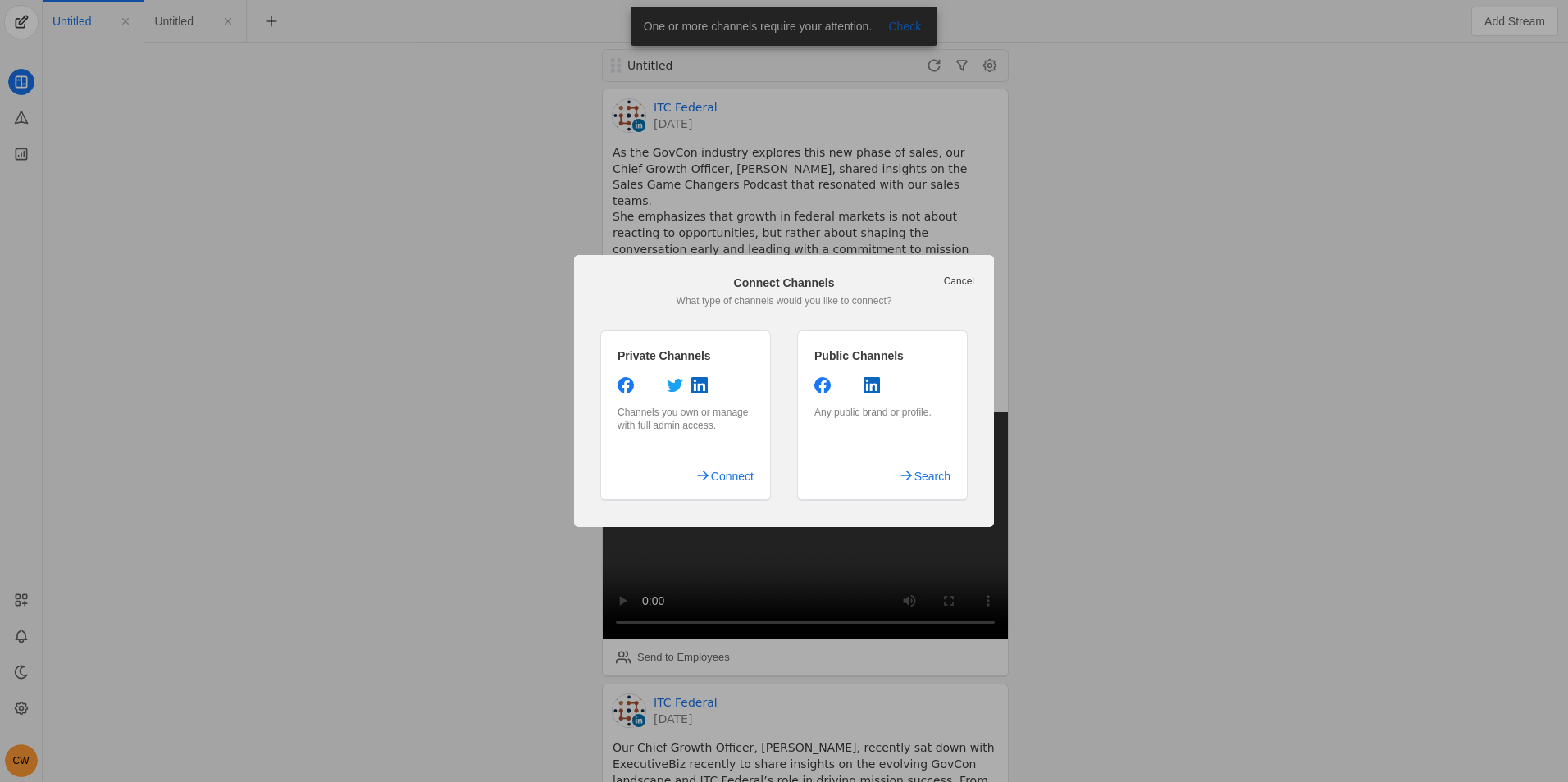
click at [969, 284] on link "Cancel" at bounding box center [959, 281] width 30 height 13
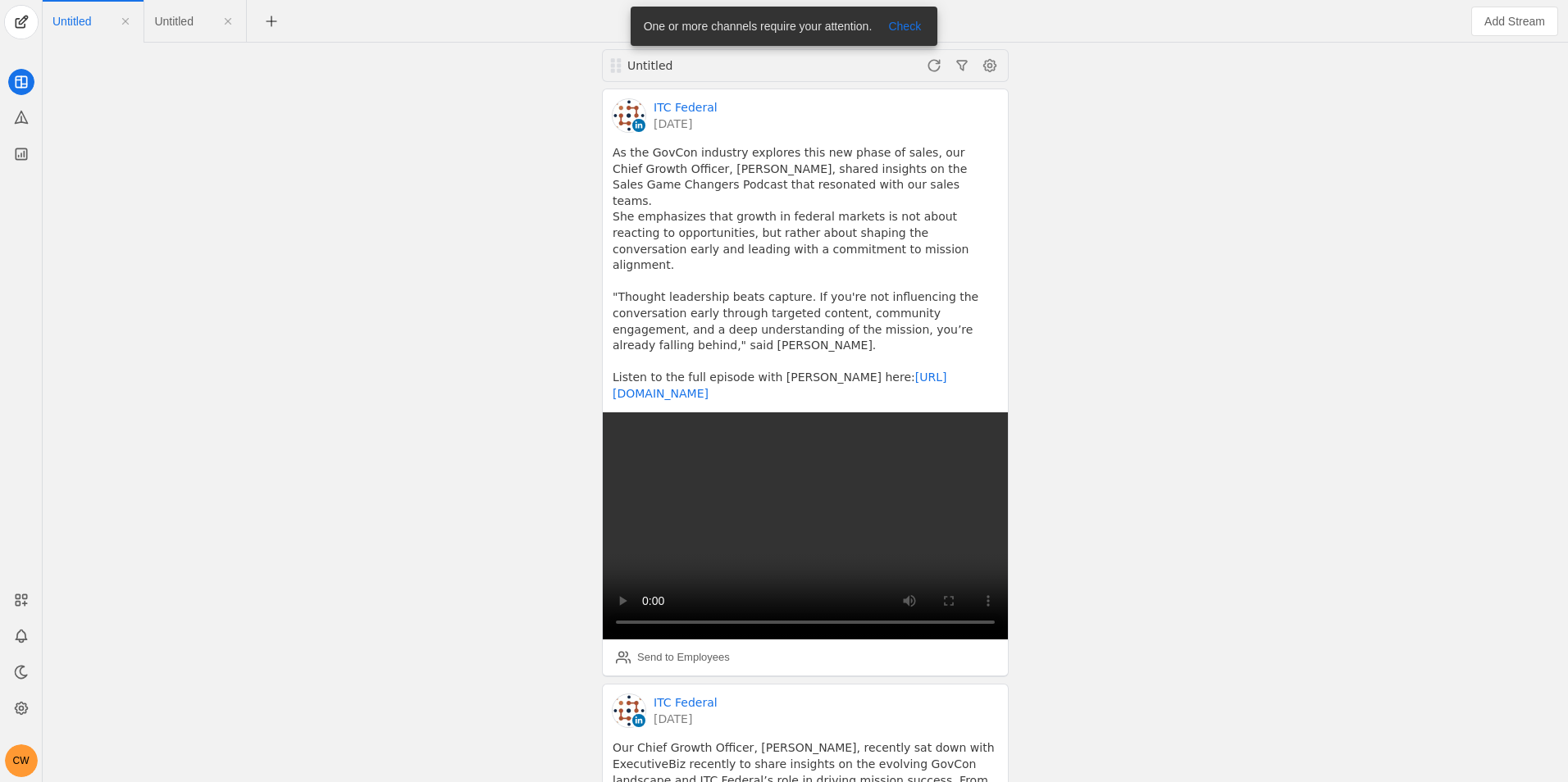
click at [27, 98] on div at bounding box center [21, 85] width 42 height 162
click at [30, 122] on app-icon at bounding box center [21, 118] width 27 height 27
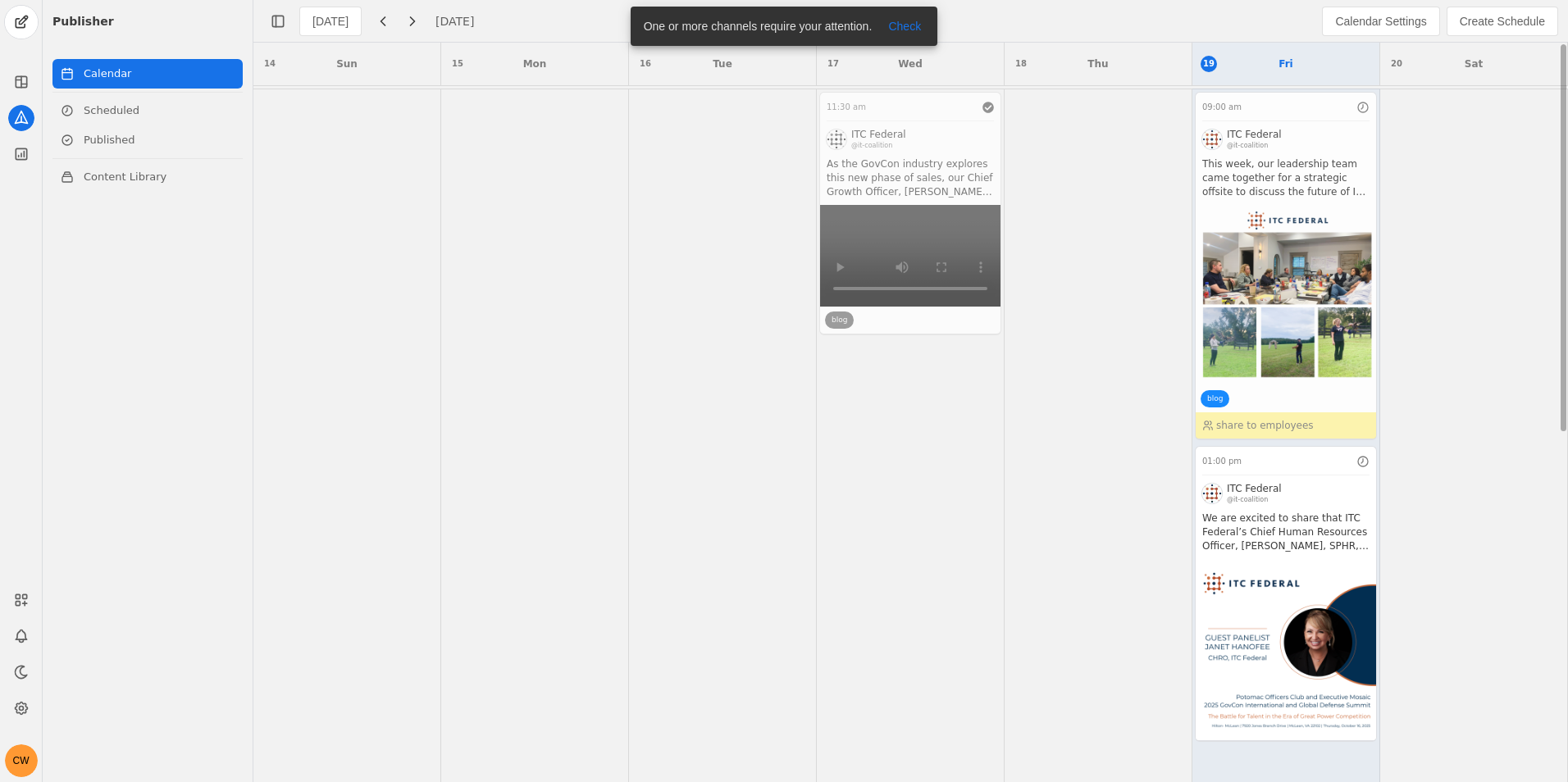
click at [1299, 189] on app-activity "09:00 am ITC Federal @it-coalition This week, our leadership team came together…" at bounding box center [1286, 266] width 182 height 349
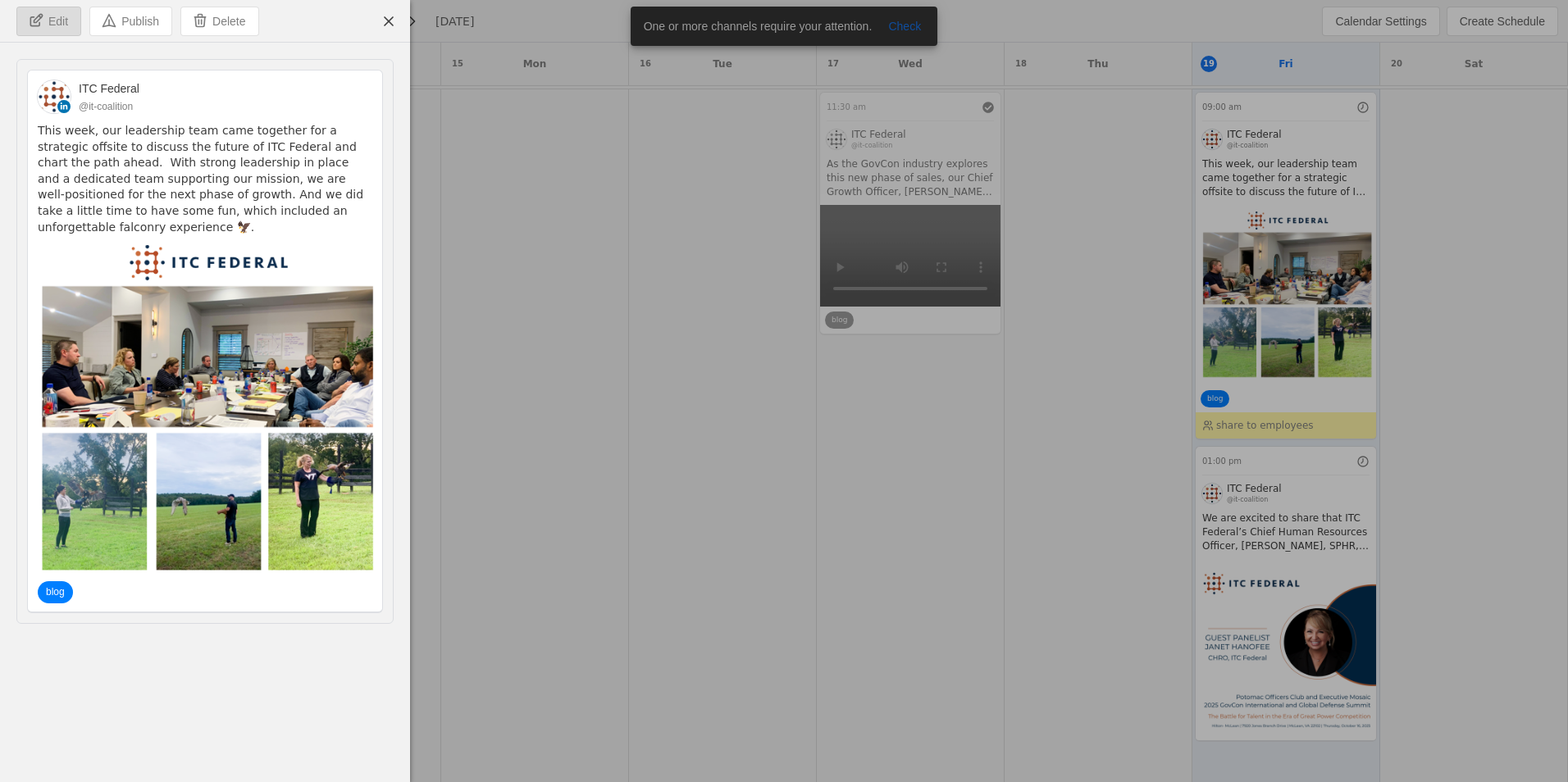
click at [60, 21] on span "Edit" at bounding box center [58, 21] width 19 height 16
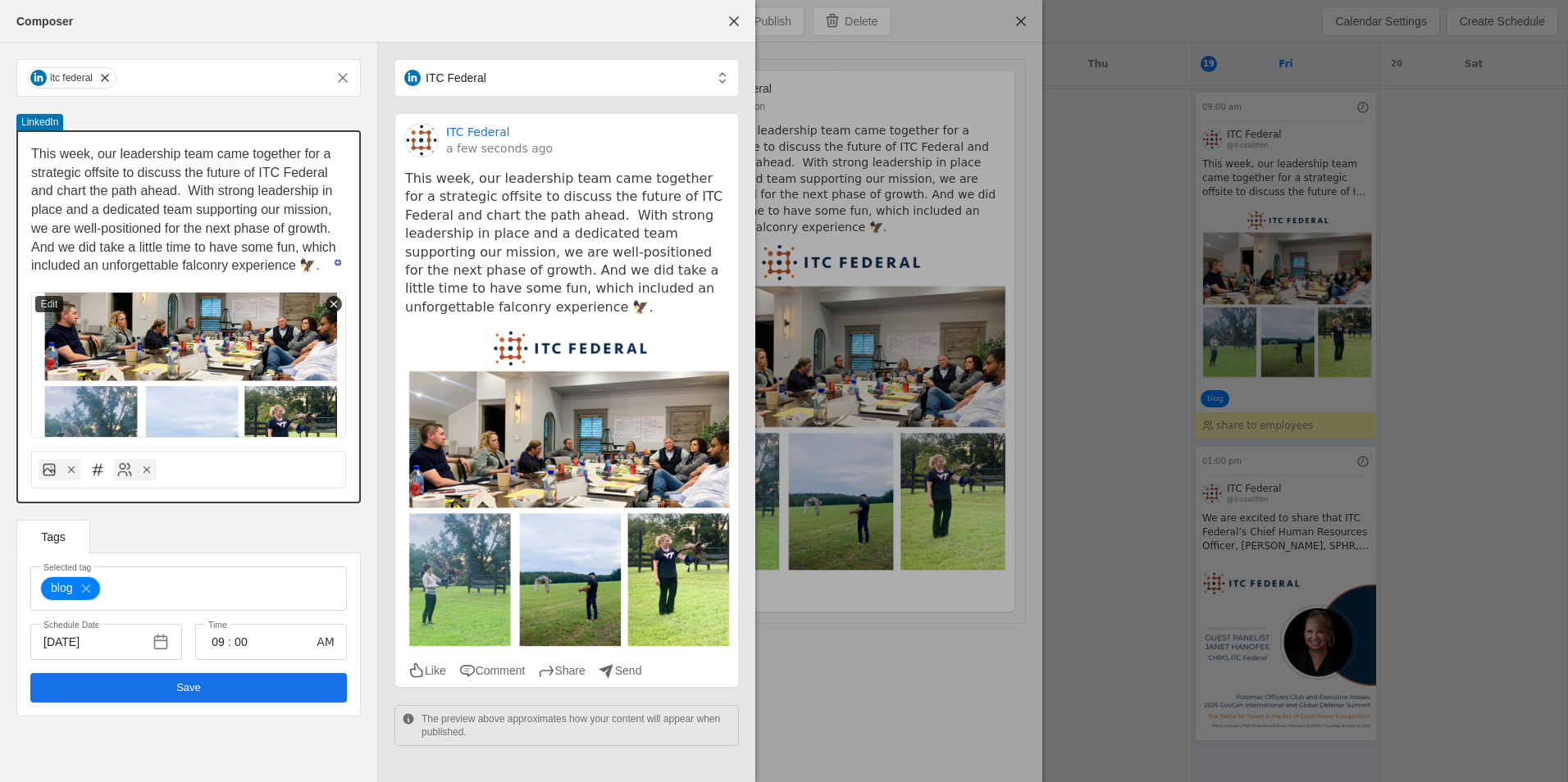
click at [292, 223] on span "This week, our leadership team came together for a strategic offsite to discuss…" at bounding box center [185, 209] width 309 height 125
click at [295, 221] on span "This week, our leadership team came together for a strategic offsite to discuss…" at bounding box center [185, 209] width 309 height 125
click at [291, 227] on span "This week, our leadership team came together for a strategic offsite to discuss…" at bounding box center [185, 209] width 309 height 125
click at [293, 223] on span "This week, our leadership team came together for a strategic offsite to discuss…" at bounding box center [185, 209] width 309 height 125
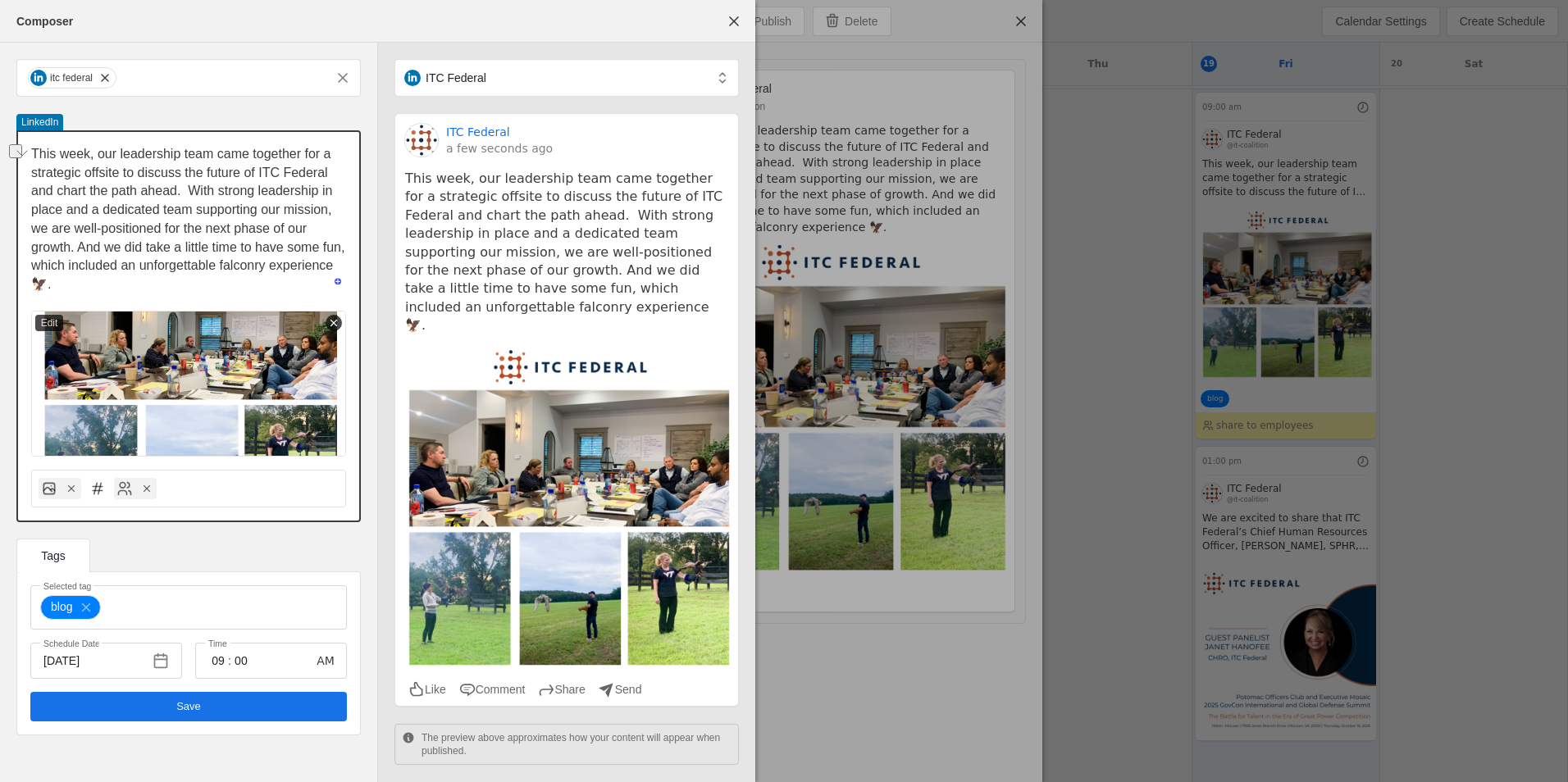
drag, startPoint x: 78, startPoint y: 250, endPoint x: 169, endPoint y: 243, distance: 91.3
click at [169, 243] on span "This week, our leadership team came together for a strategic offsite to discuss…" at bounding box center [190, 219] width 318 height 145
click at [124, 235] on p "This week, our leadership team came together for a strategic offsite to discuss…" at bounding box center [189, 220] width 315 height 149
click at [245, 699] on span "undefined" at bounding box center [189, 707] width 317 height 29
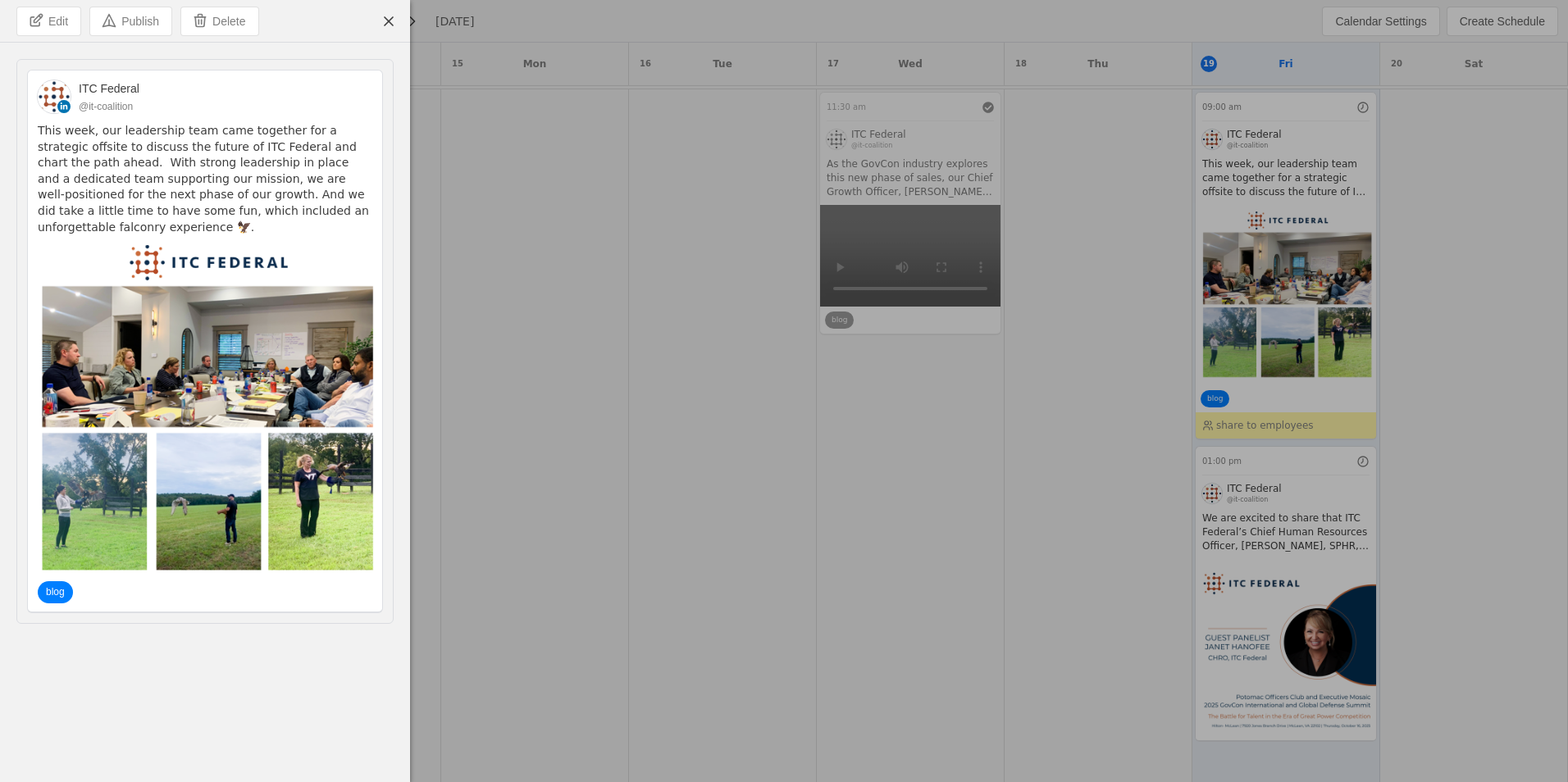
click at [151, 170] on pre "This week, our leadership team came together for a strategic offsite to discuss…" at bounding box center [204, 179] width 334 height 113
copy pre "This week, our leadership team came together for a strategic offsite to discuss…"
click at [388, 22] on span "undefined" at bounding box center [388, 21] width 29 height 29
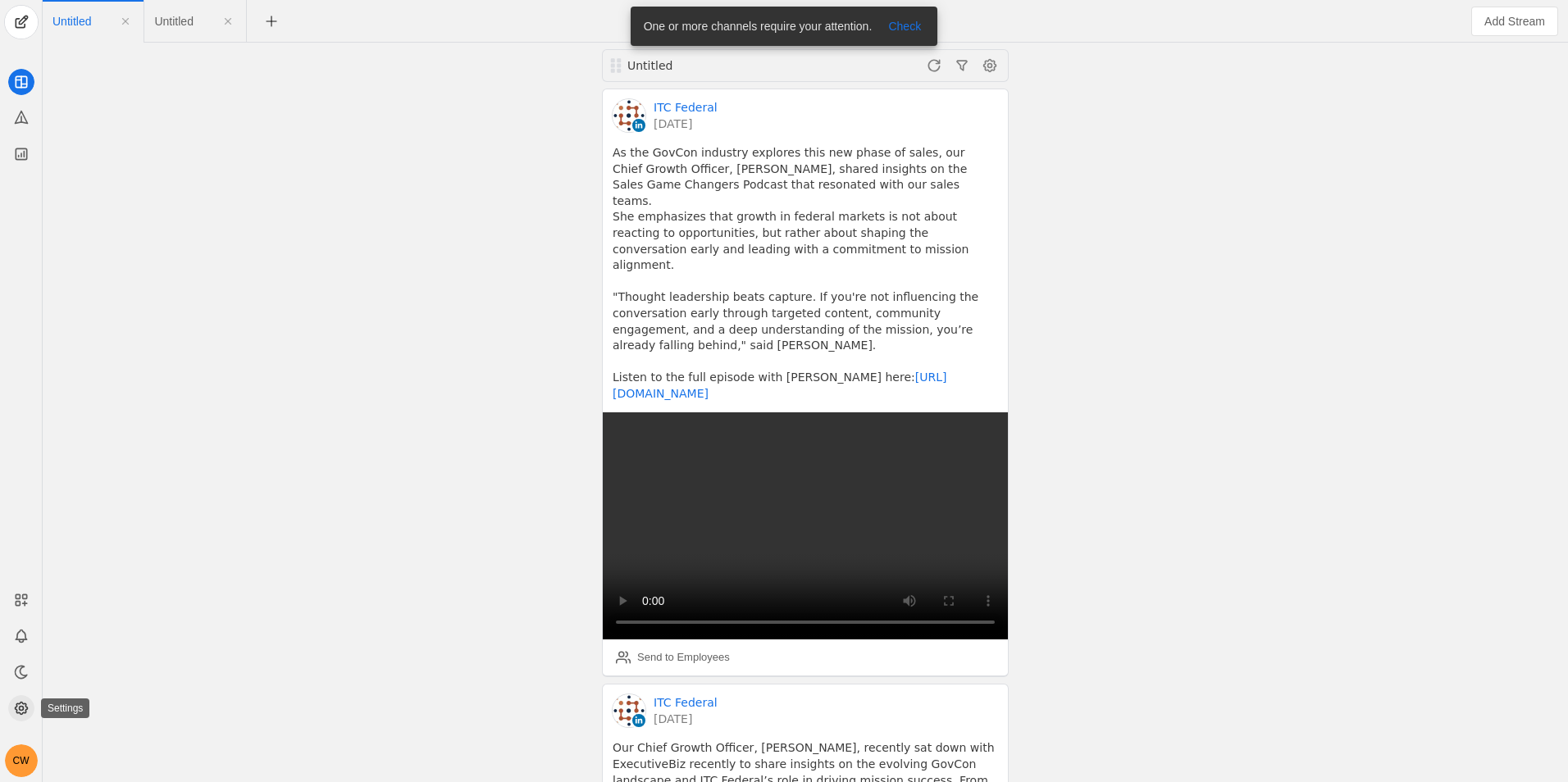
click at [25, 712] on icon at bounding box center [20, 708] width 12 height 12
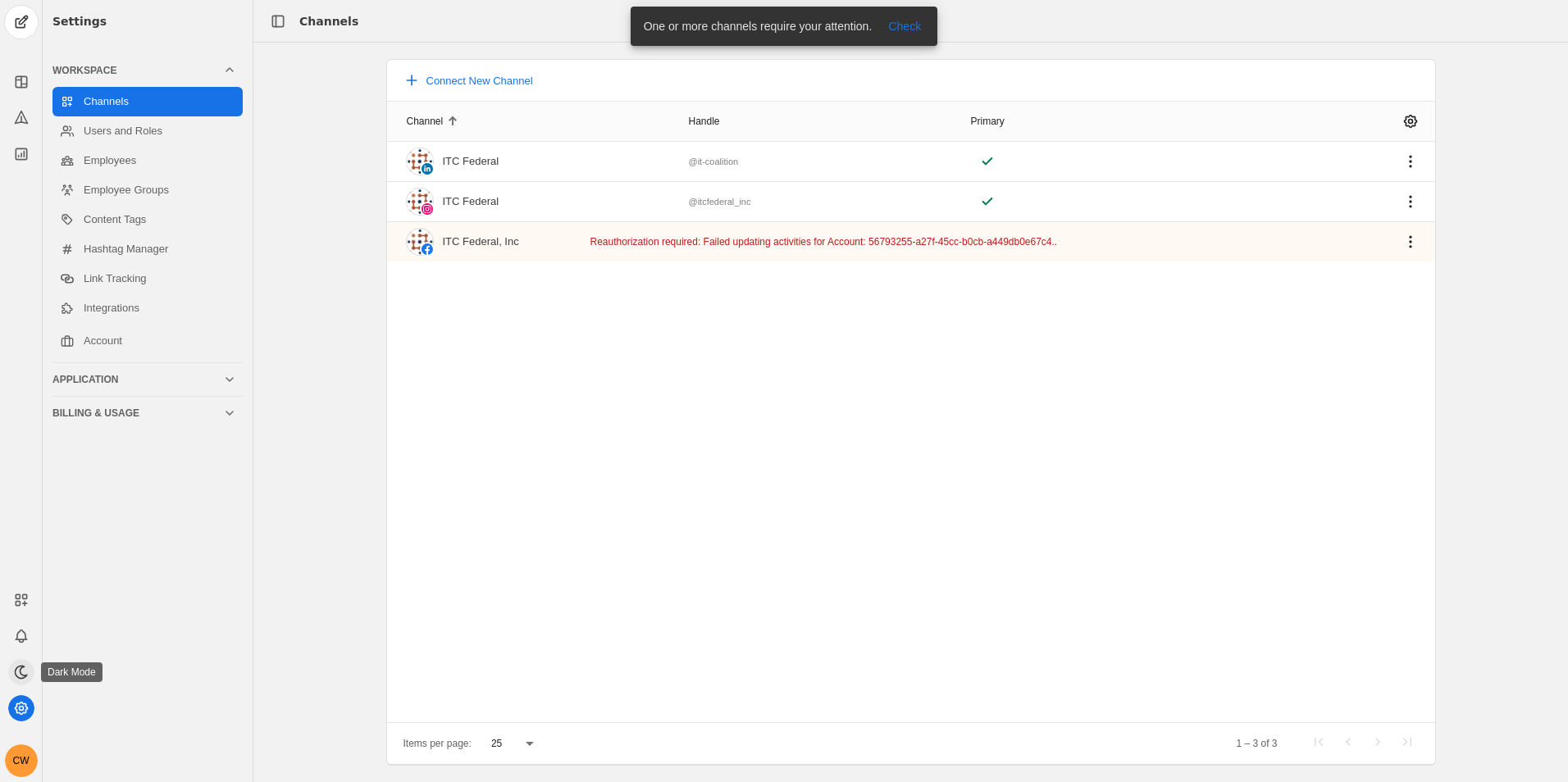
click at [25, 670] on icon at bounding box center [21, 672] width 16 height 16
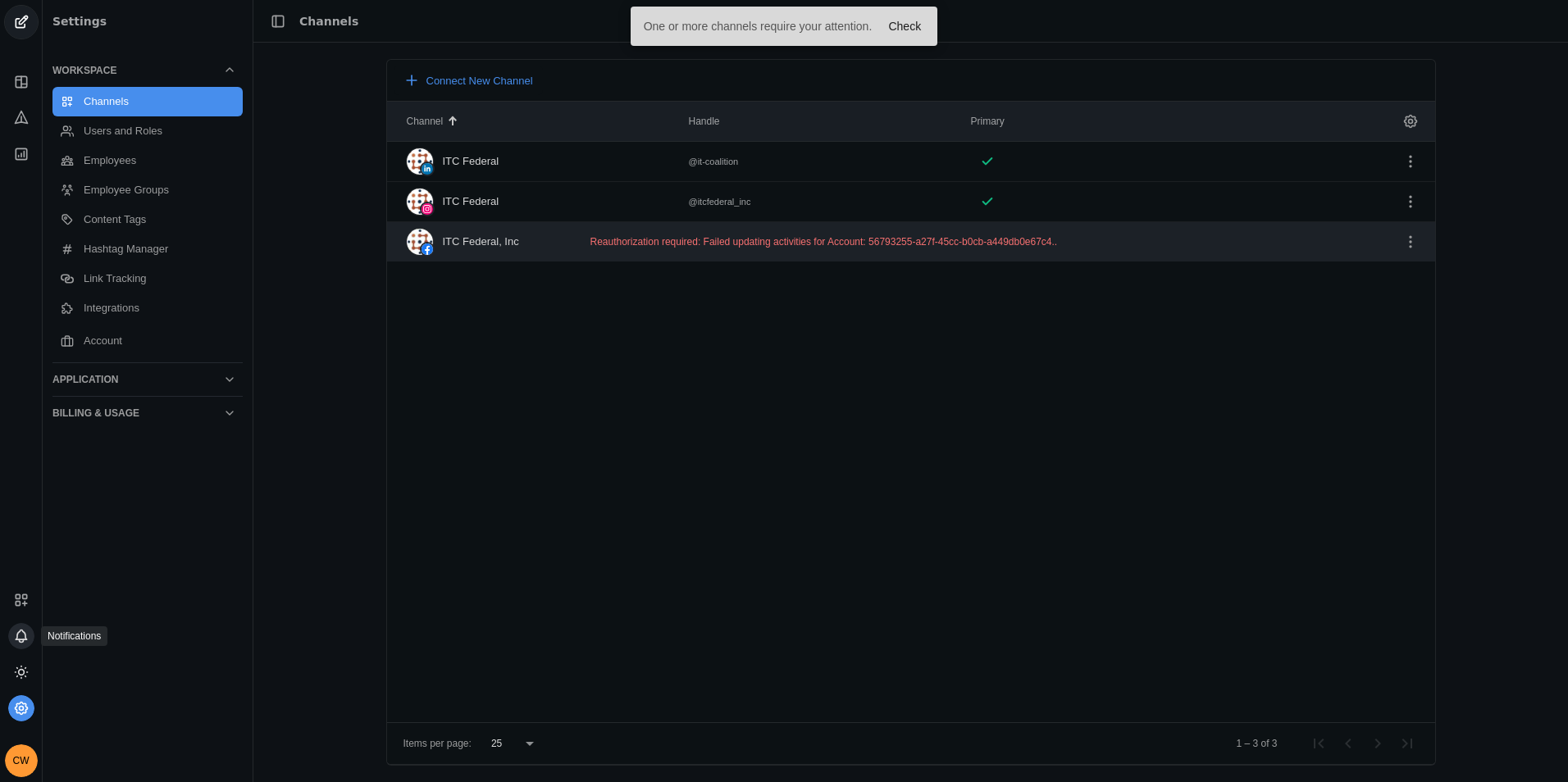
click at [15, 639] on icon at bounding box center [21, 636] width 16 height 16
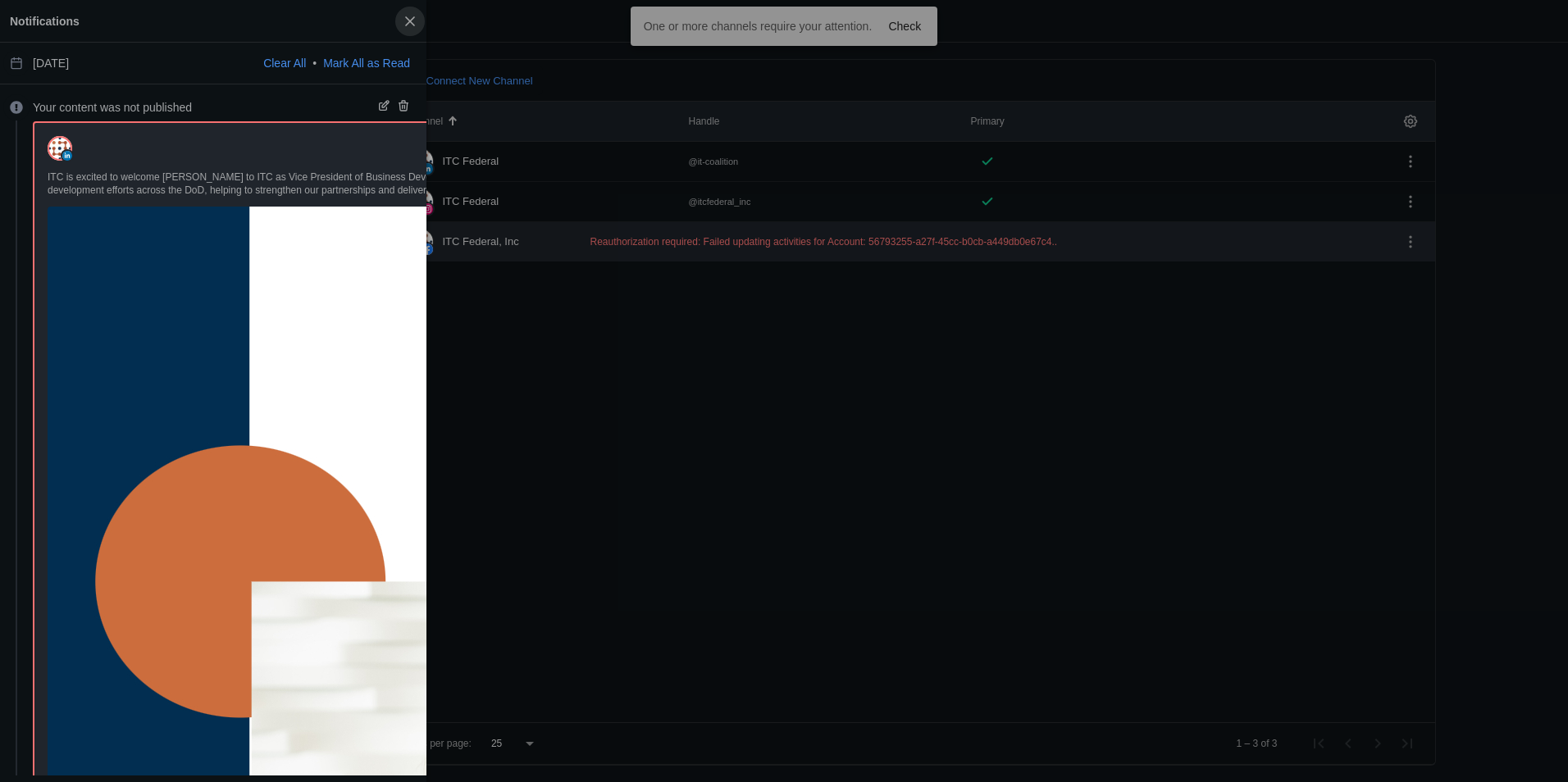
drag, startPoint x: 403, startPoint y: 23, endPoint x: 381, endPoint y: 58, distance: 41.3
click at [403, 22] on span "button" at bounding box center [410, 21] width 29 height 29
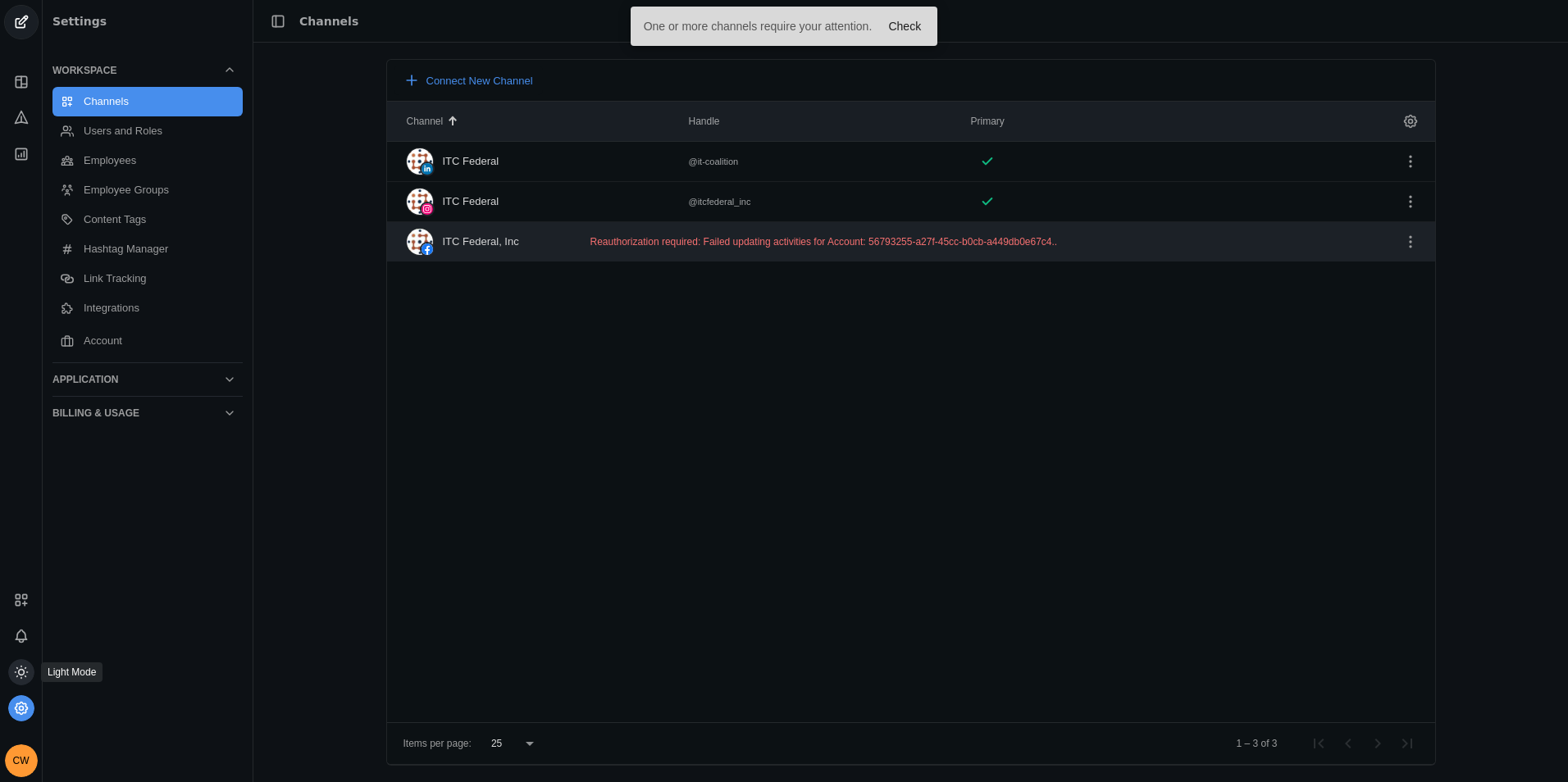
click at [19, 671] on circle at bounding box center [21, 673] width 5 height 5
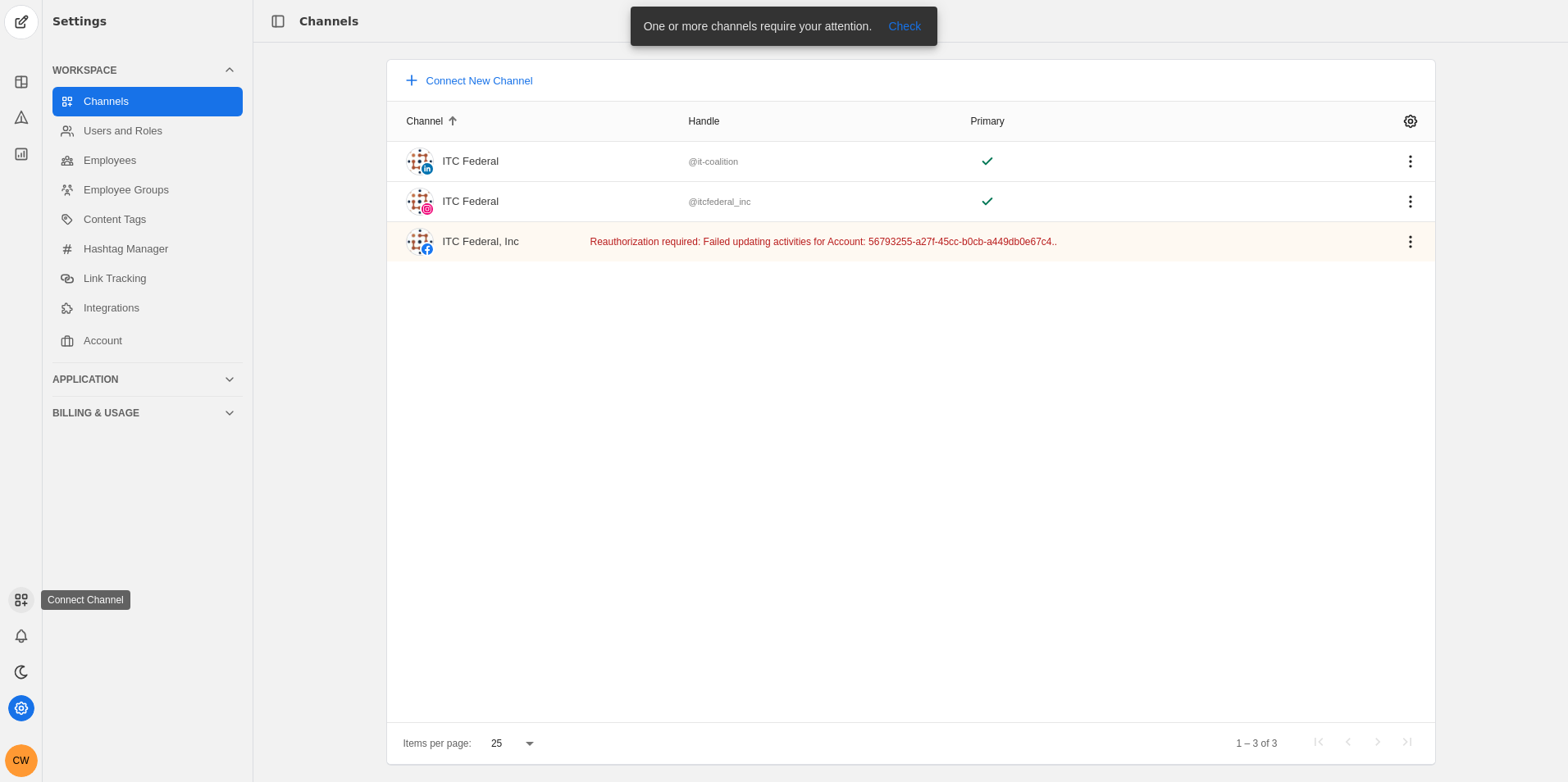
click at [26, 601] on icon at bounding box center [21, 601] width 16 height 16
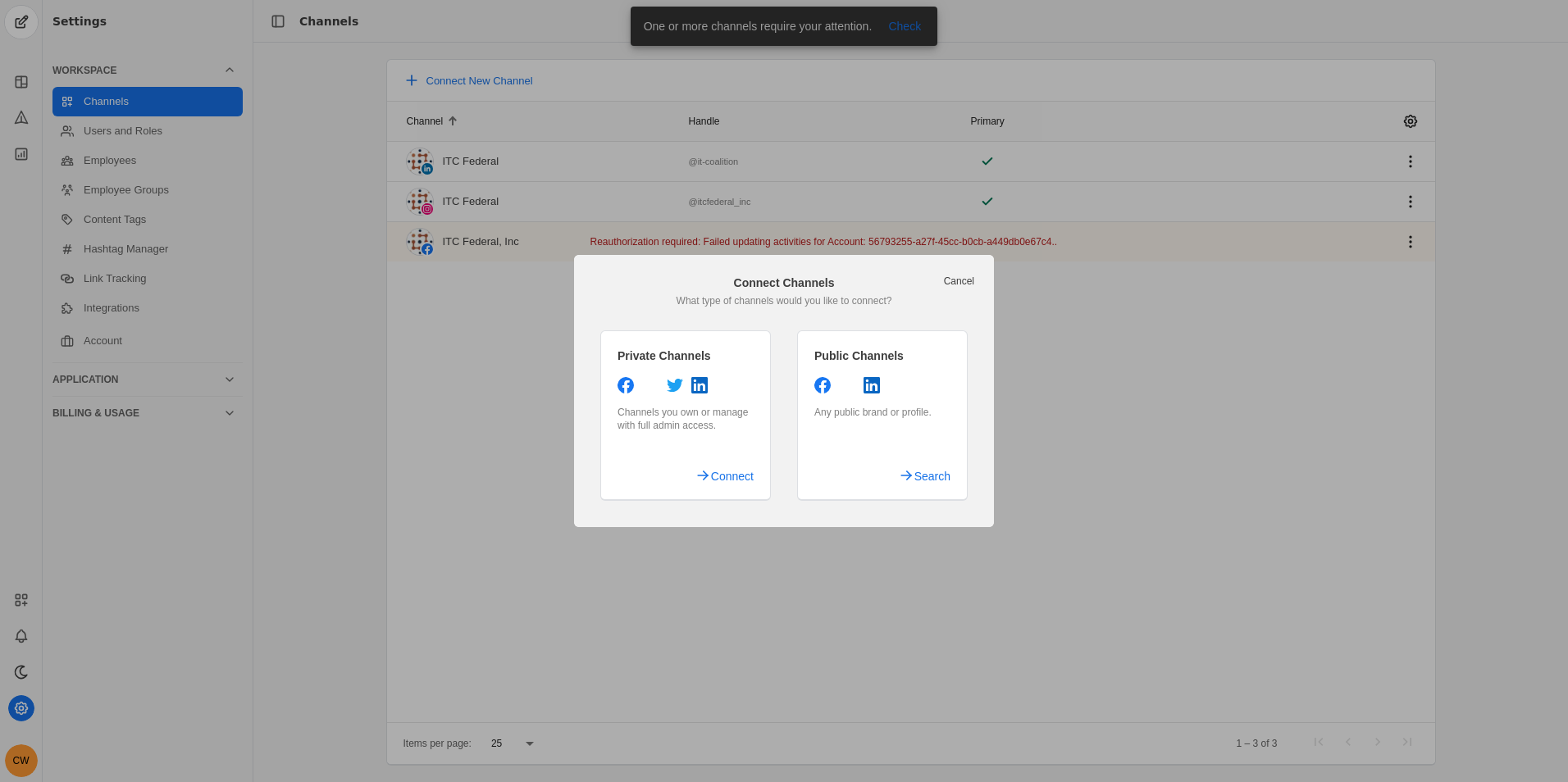
click at [969, 278] on link "Cancel" at bounding box center [959, 281] width 30 height 13
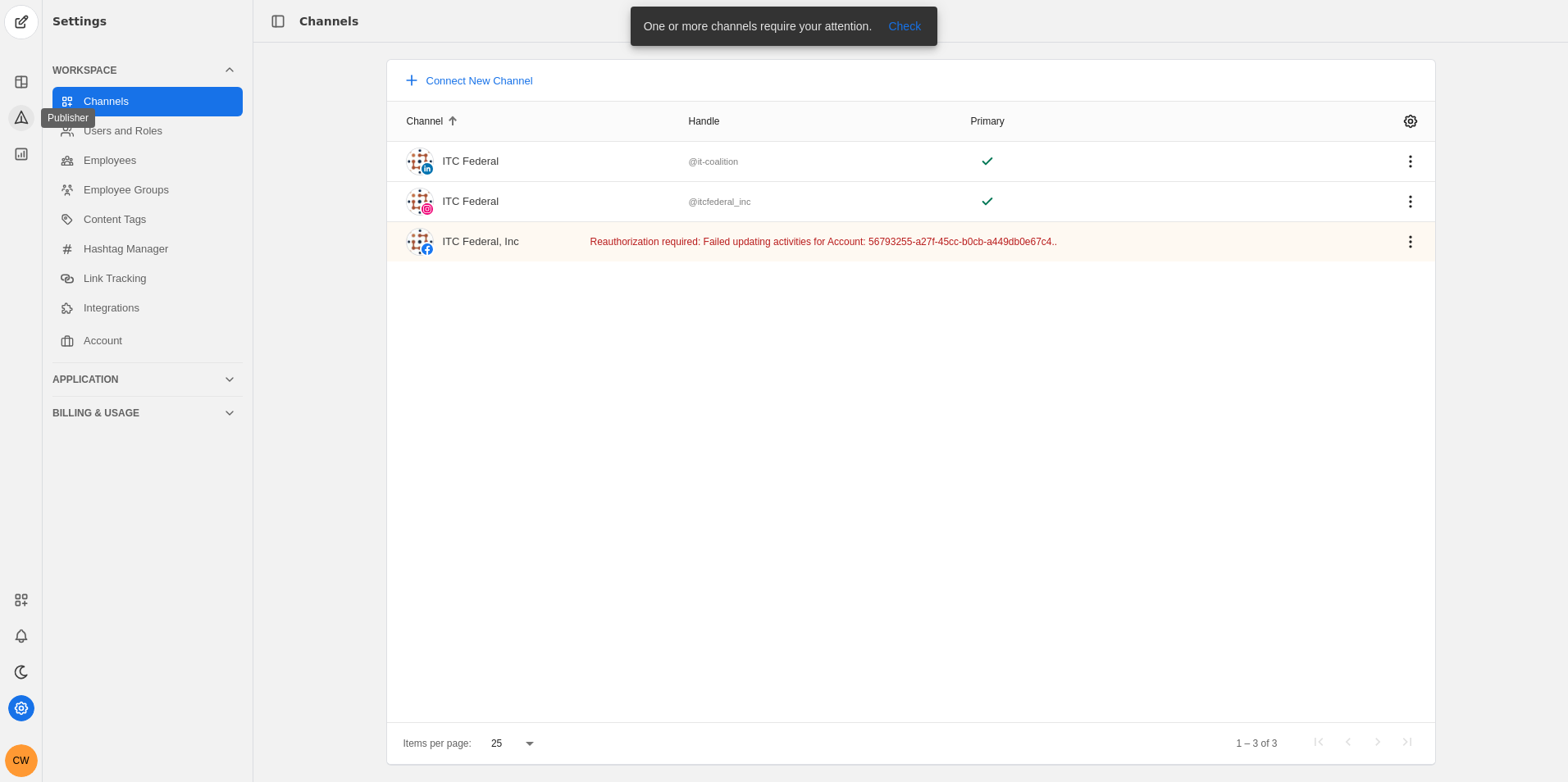
click at [14, 120] on icon at bounding box center [21, 117] width 16 height 16
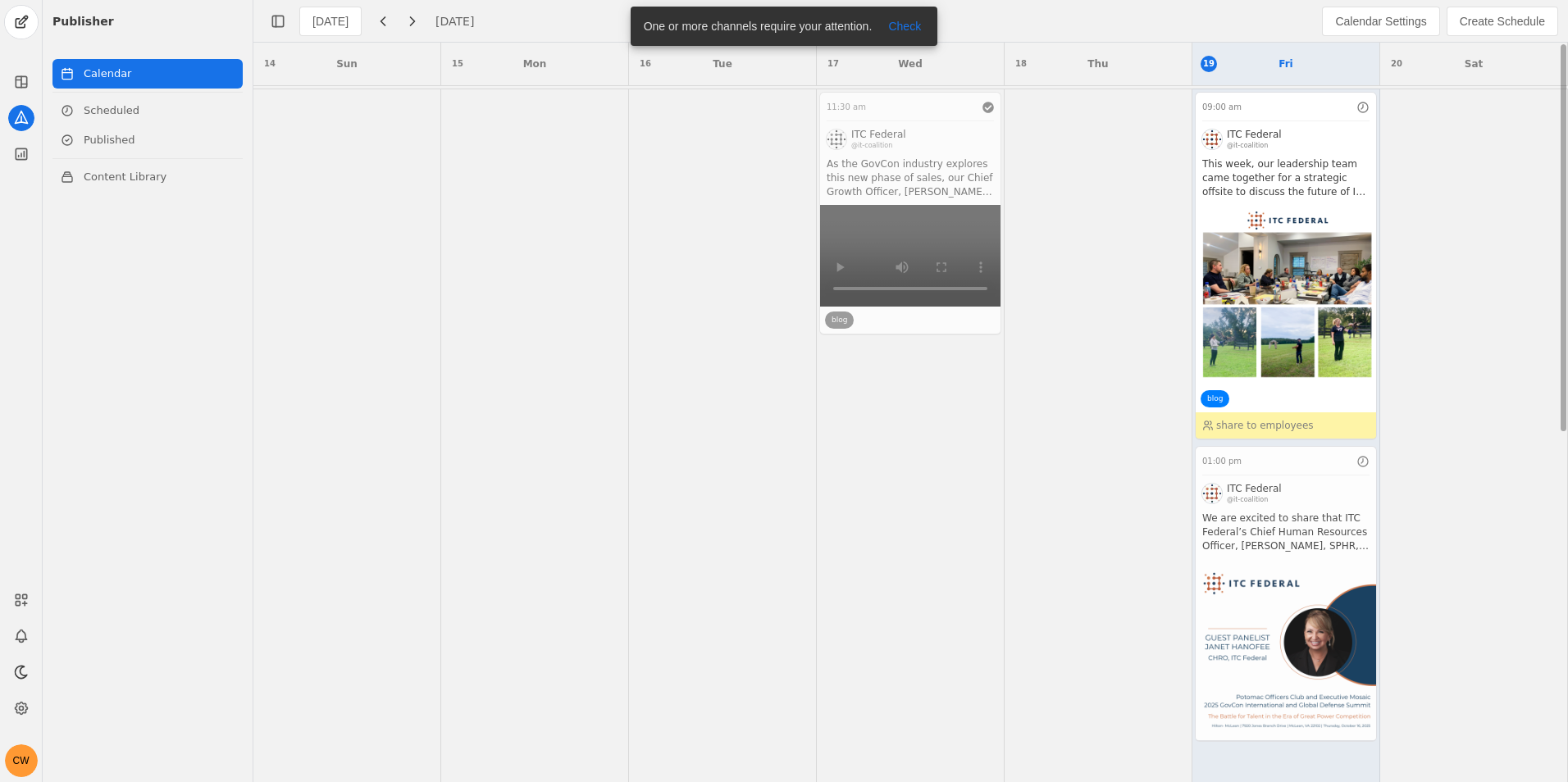
click at [1281, 545] on app-activity "01:00 pm ITC Federal @it-coalition We are excited to share that ITC Federal’s C…" at bounding box center [1286, 593] width 182 height 295
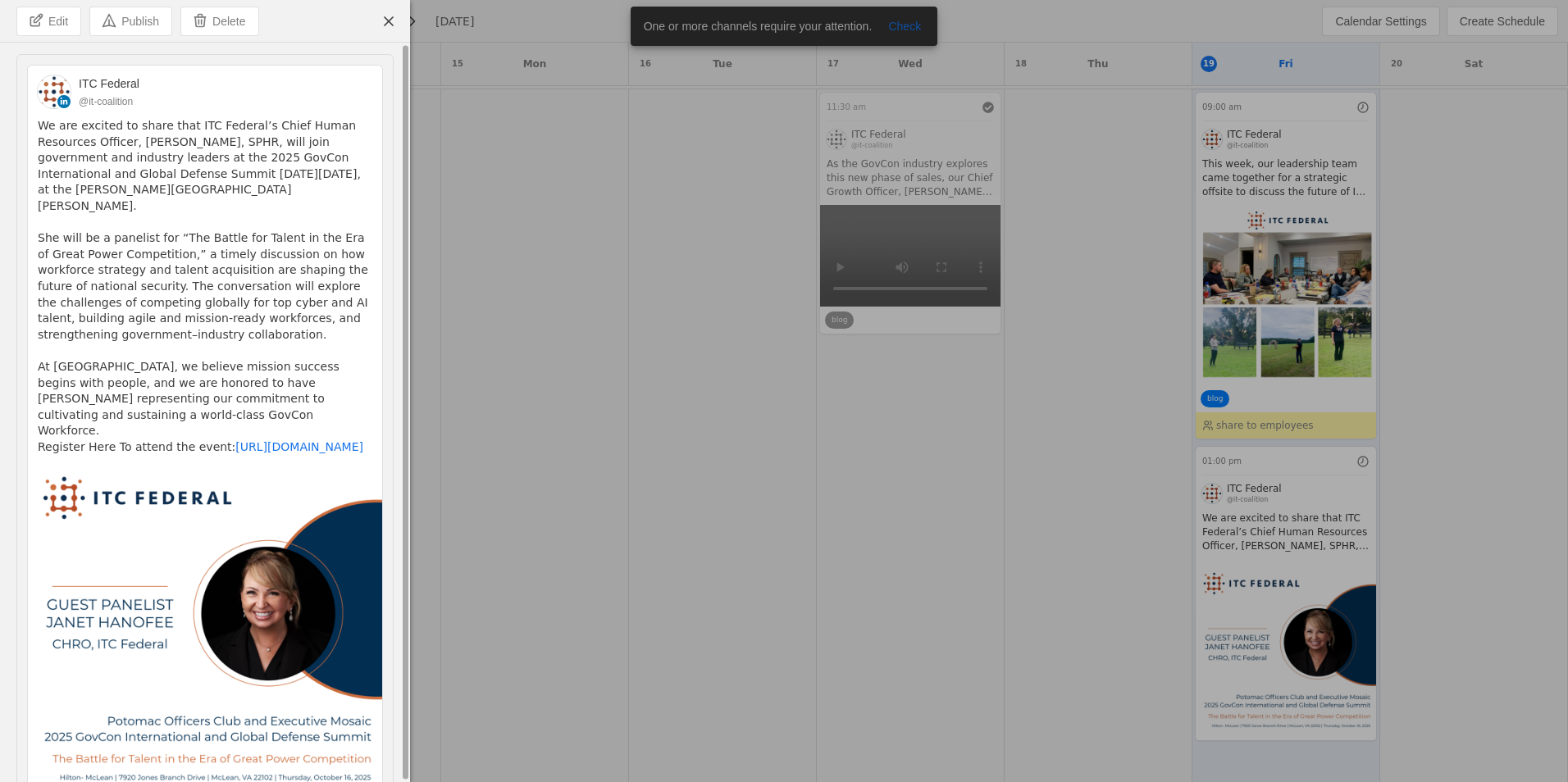
scroll to position [5, 0]
click at [391, 25] on span "undefined" at bounding box center [388, 21] width 29 height 29
